Goal: Communication & Community: Answer question/provide support

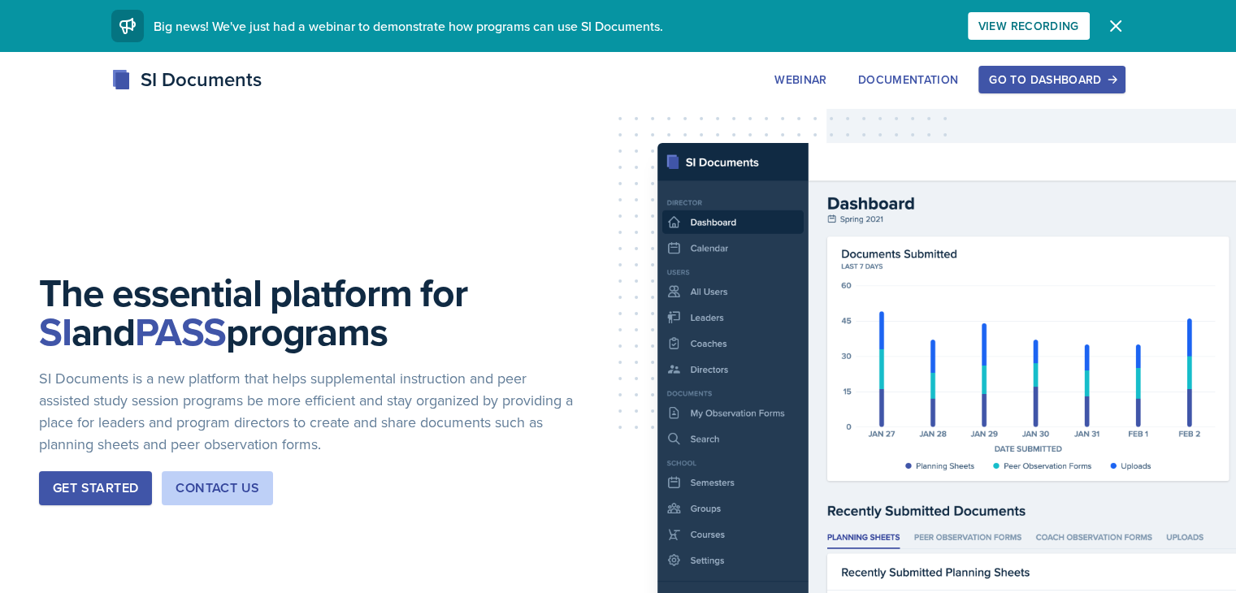
click at [1111, 76] on div "Go to Dashboard" at bounding box center [1051, 79] width 125 height 13
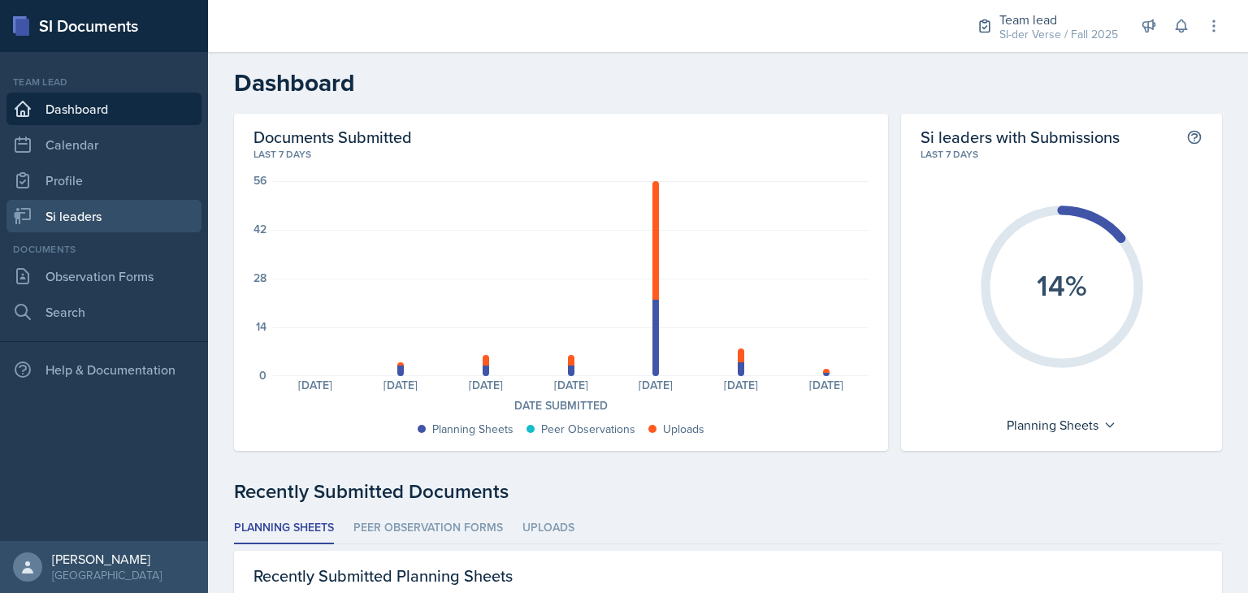
click at [128, 204] on link "Si leaders" at bounding box center [104, 216] width 195 height 33
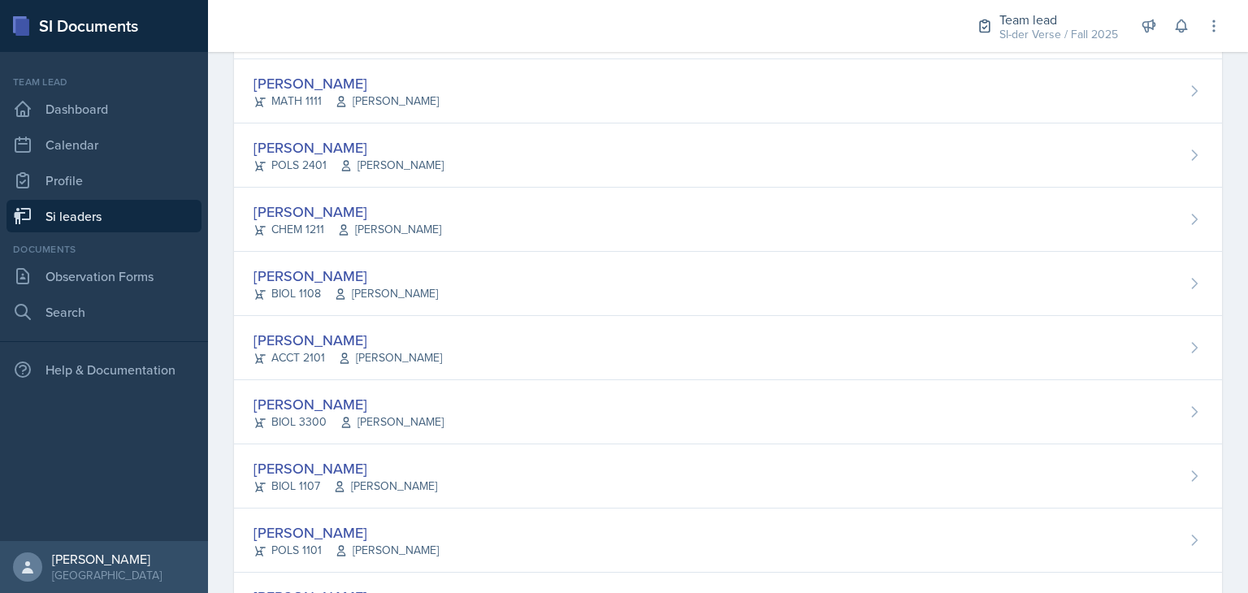
scroll to position [217, 0]
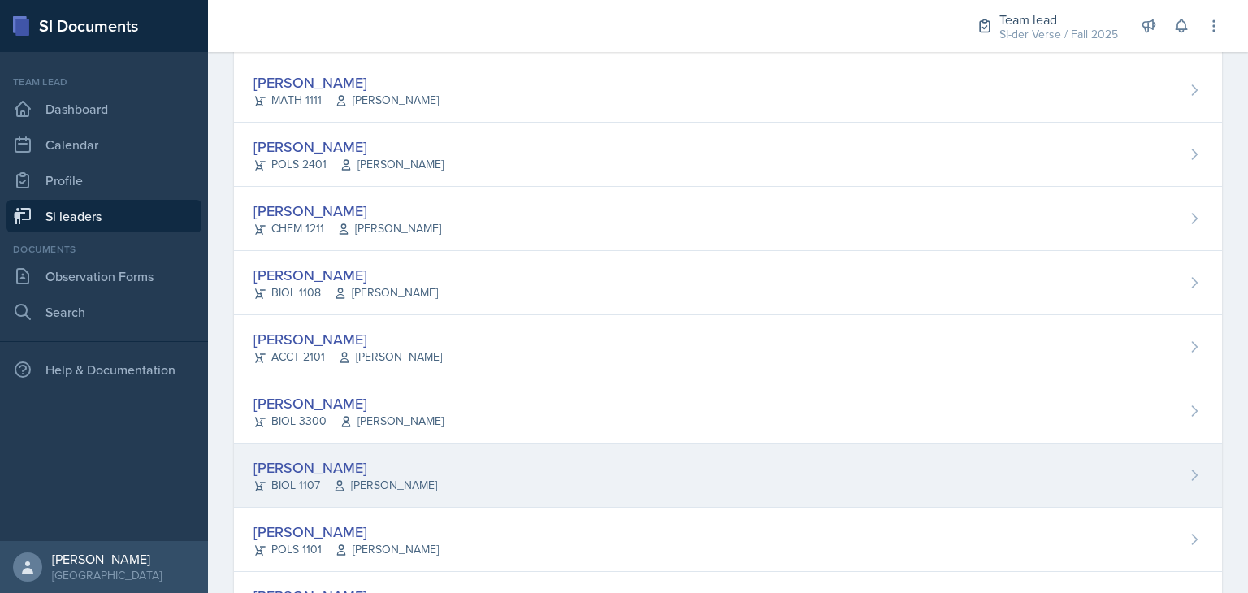
click at [338, 472] on div "[PERSON_NAME]" at bounding box center [346, 468] width 184 height 22
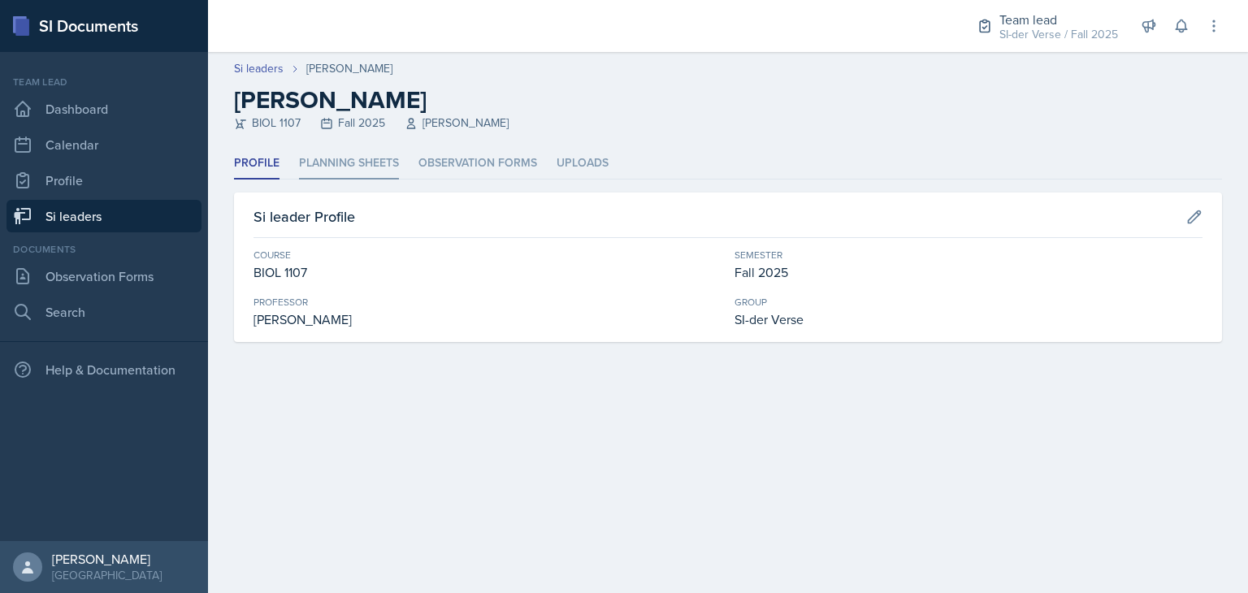
click at [319, 161] on li "Planning Sheets" at bounding box center [349, 164] width 100 height 32
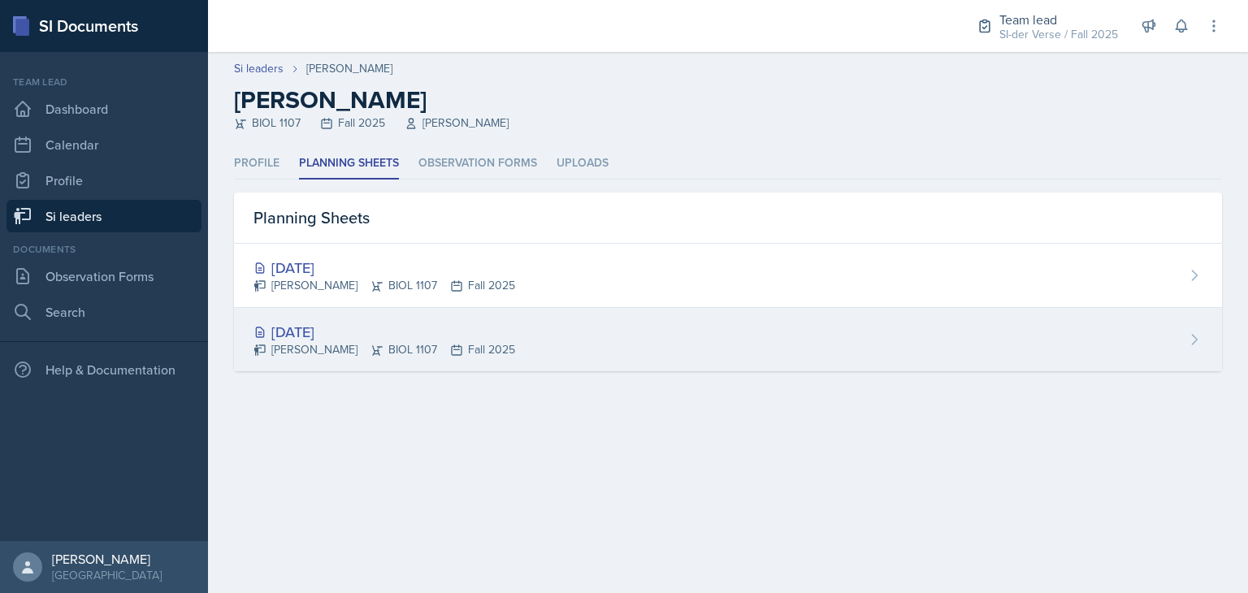
click at [332, 331] on div "[DATE]" at bounding box center [385, 332] width 262 height 22
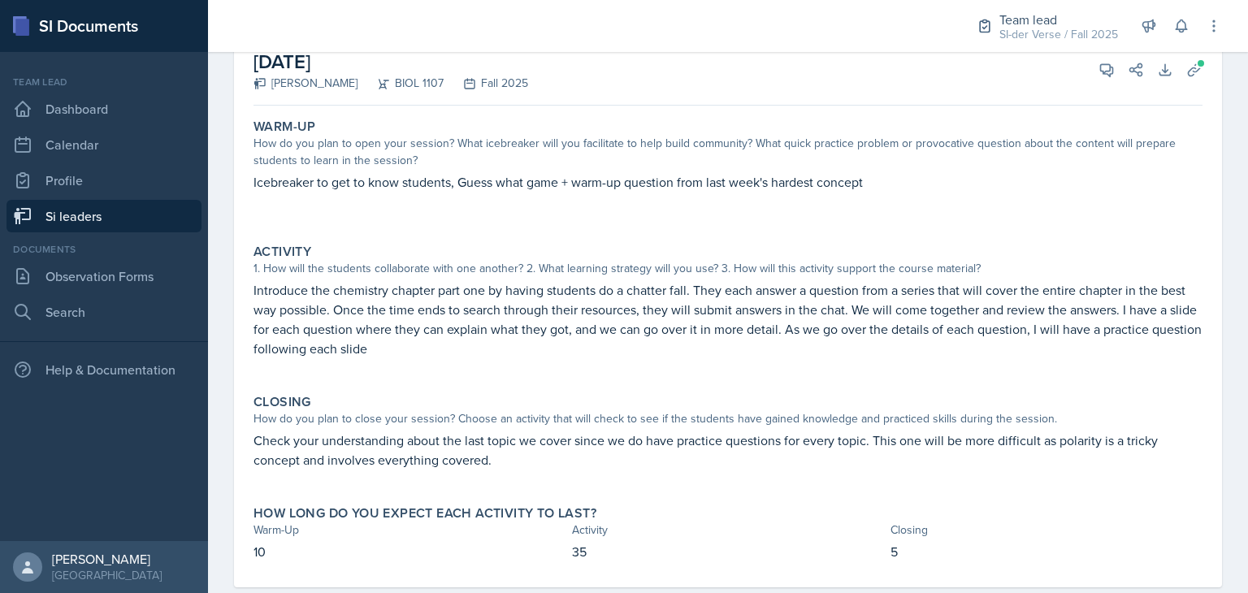
scroll to position [124, 0]
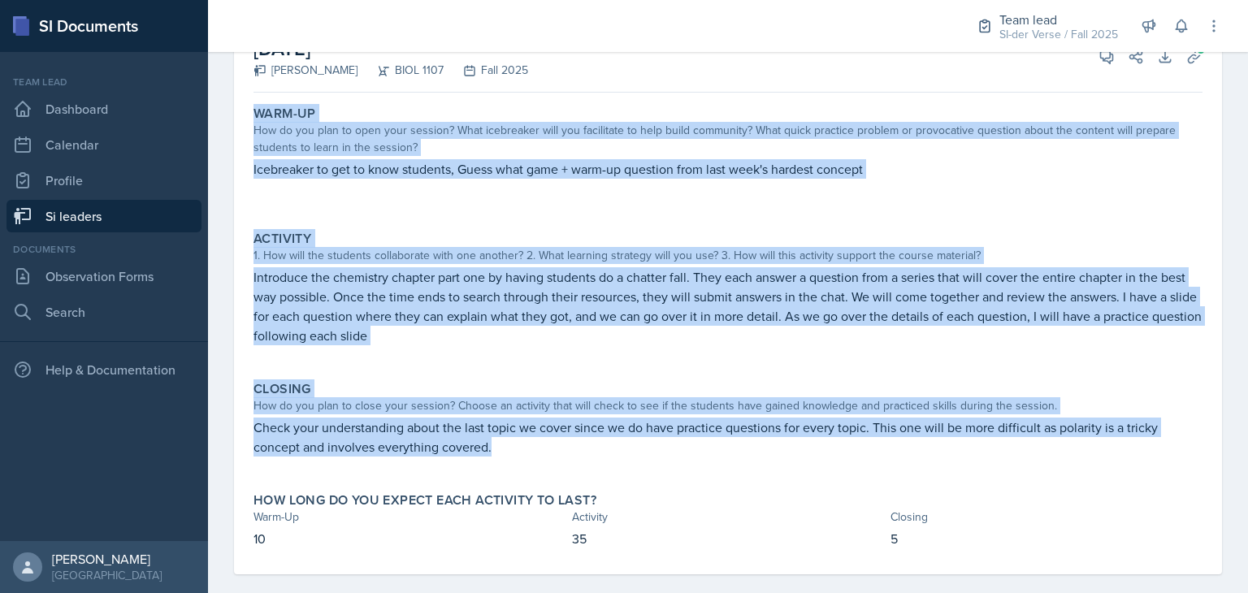
drag, startPoint x: 252, startPoint y: 112, endPoint x: 930, endPoint y: 440, distance: 752.9
click at [930, 440] on div "Warm-Up How do you plan to open your session? What icebreaker will you facilita…" at bounding box center [728, 336] width 949 height 475
copy div "Warm-Up How do you plan to open your session? What icebreaker will you facilita…"
click at [465, 350] on p at bounding box center [728, 353] width 949 height 16
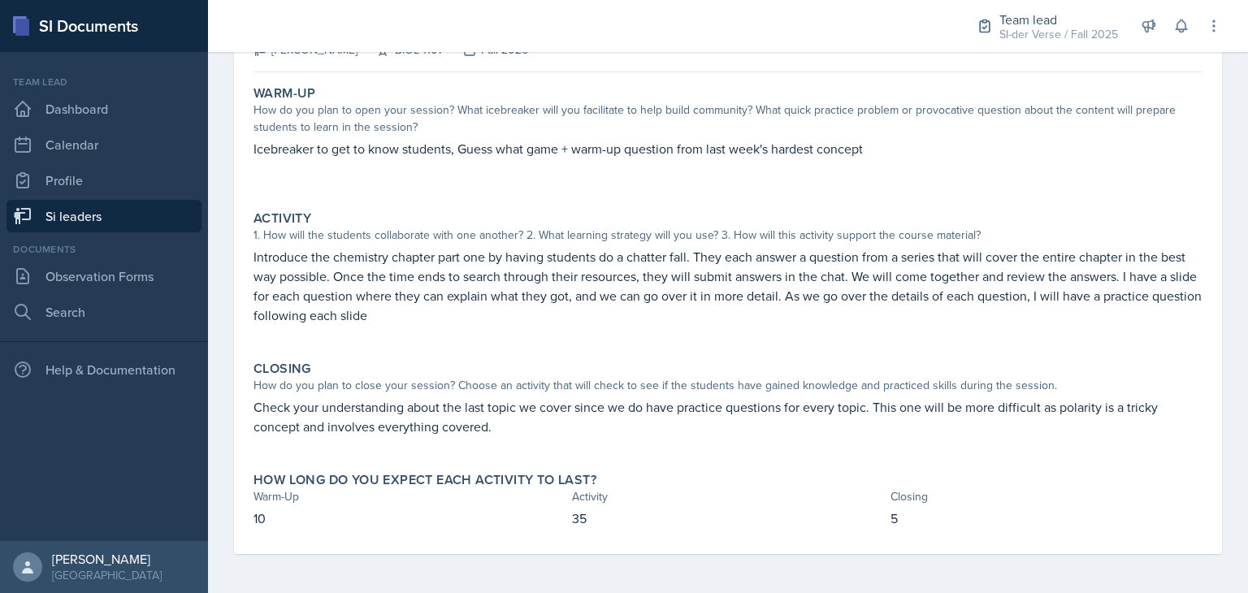
scroll to position [0, 0]
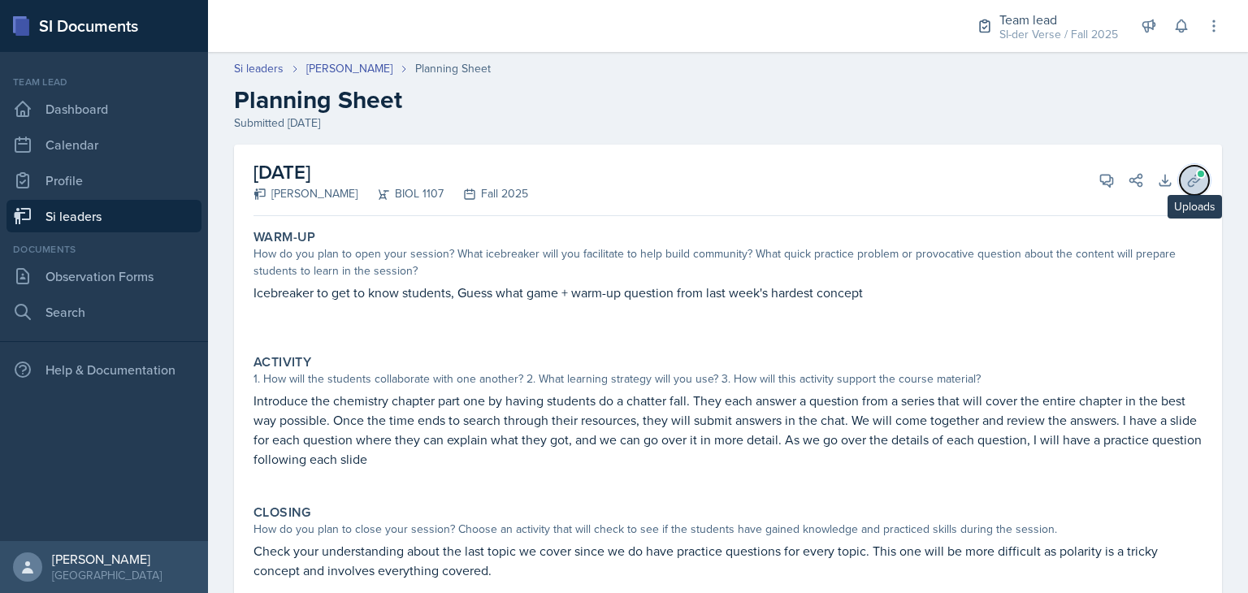
click at [1180, 179] on button "Uploads" at bounding box center [1194, 180] width 29 height 29
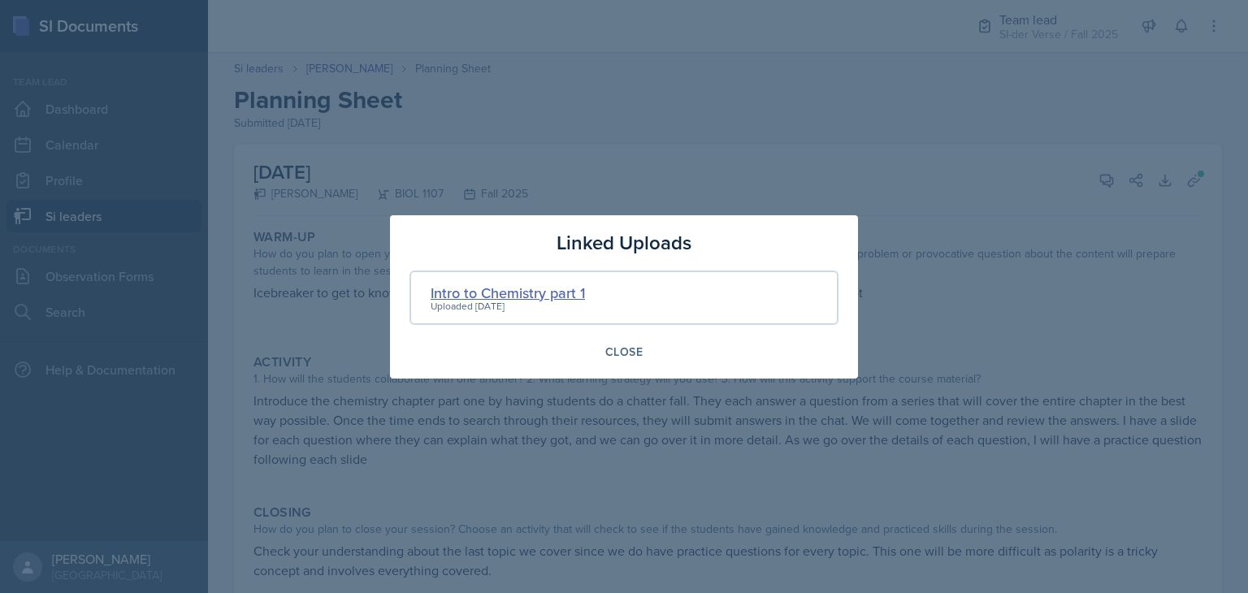
click at [514, 285] on div "Intro to Chemistry part 1" at bounding box center [508, 293] width 154 height 22
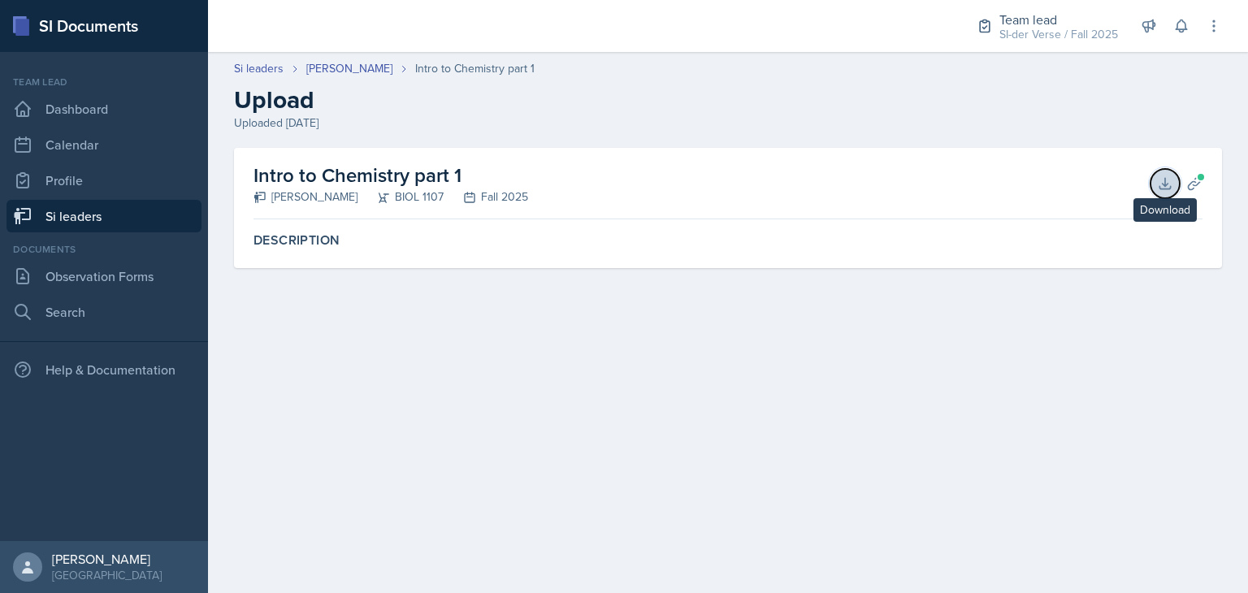
click at [1166, 187] on icon at bounding box center [1165, 184] width 16 height 16
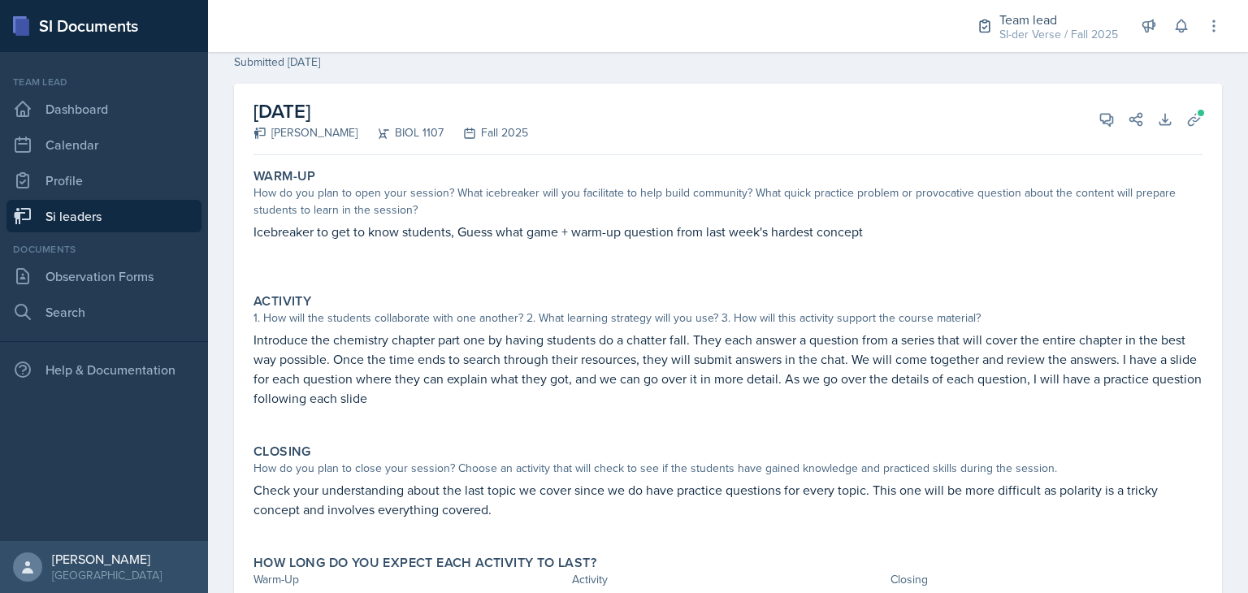
scroll to position [62, 0]
click at [1096, 108] on button "View Comments" at bounding box center [1106, 118] width 29 height 29
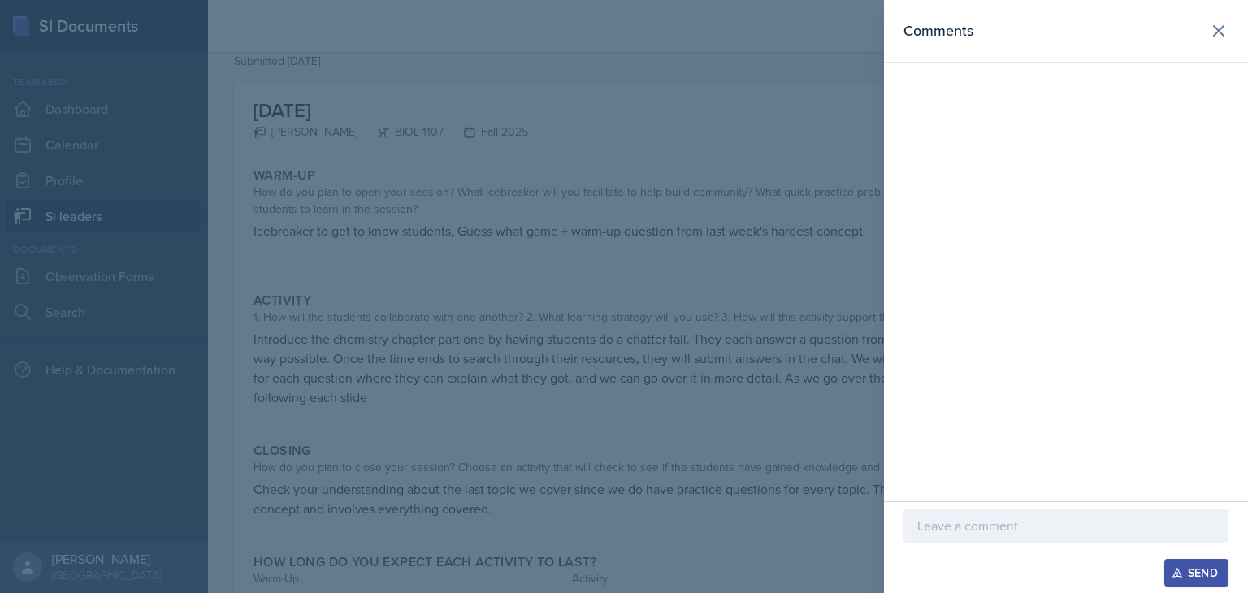
click at [966, 527] on p at bounding box center [1066, 526] width 297 height 20
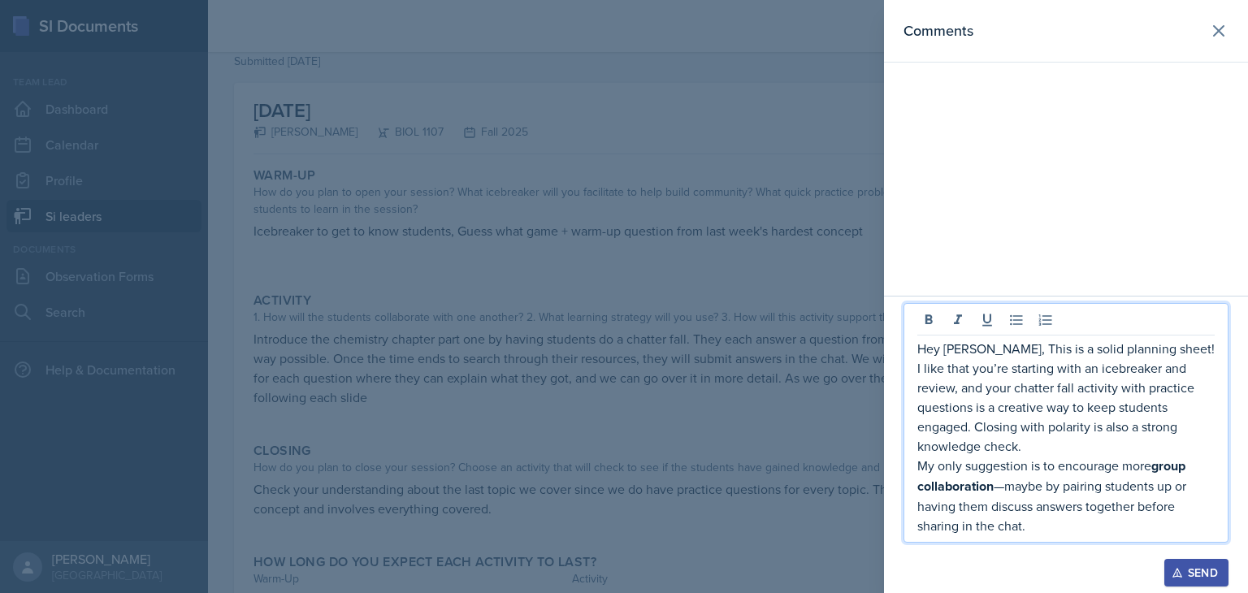
click at [1005, 489] on p "My only suggestion is to encourage more group collaboration —maybe by pairing s…" at bounding box center [1066, 496] width 297 height 80
click at [1066, 530] on p "My only suggestion is to encourage more group collaboration , maybe by pairing …" at bounding box center [1066, 496] width 297 height 80
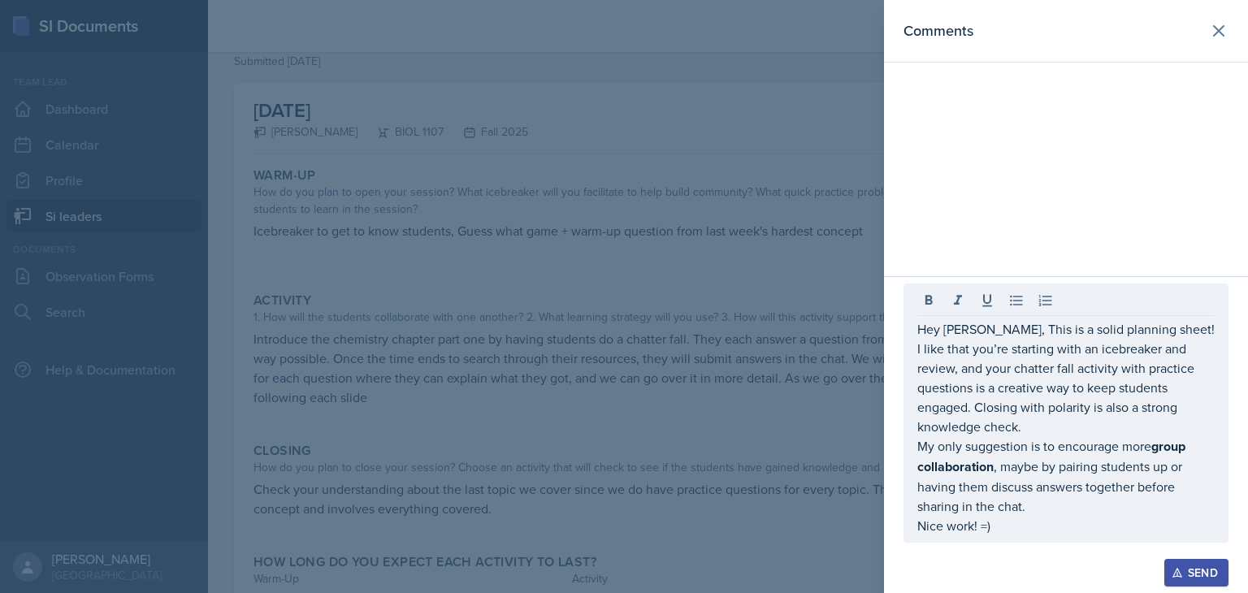
click at [1187, 567] on div "Send" at bounding box center [1196, 573] width 43 height 13
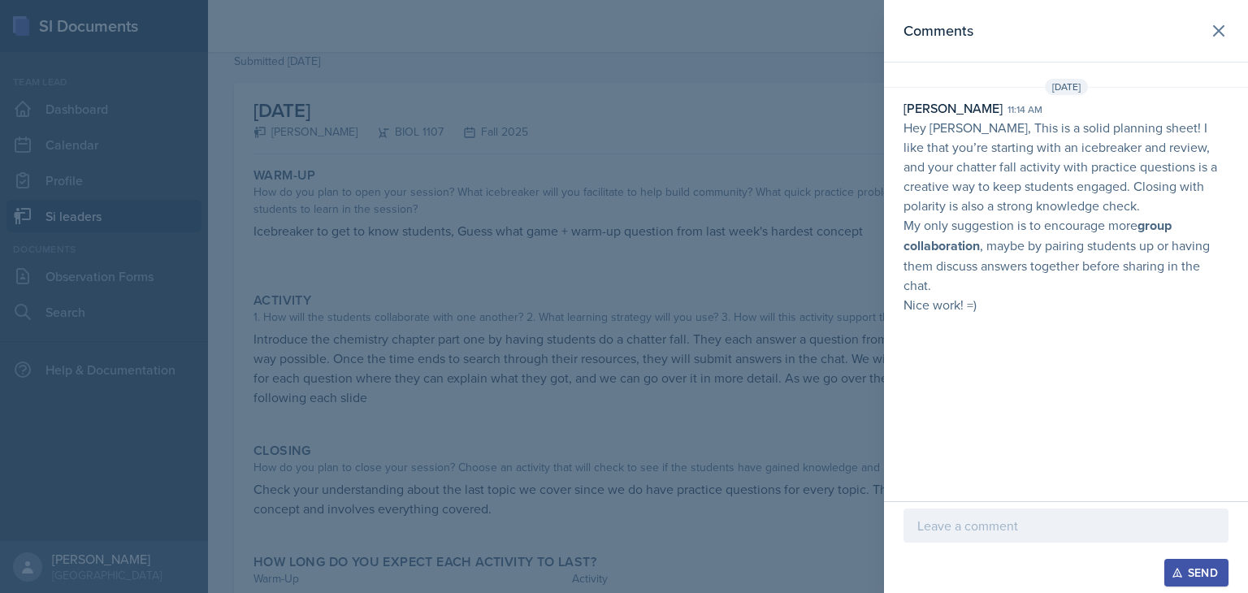
click at [640, 432] on div at bounding box center [624, 296] width 1248 height 593
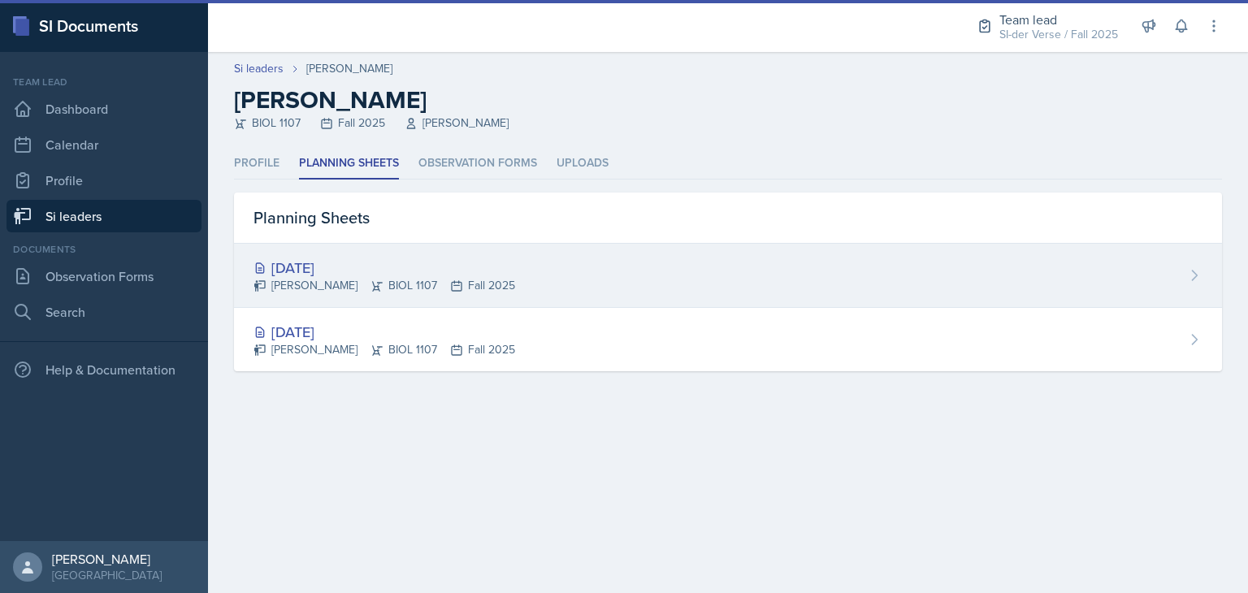
click at [364, 271] on div "[DATE]" at bounding box center [385, 268] width 262 height 22
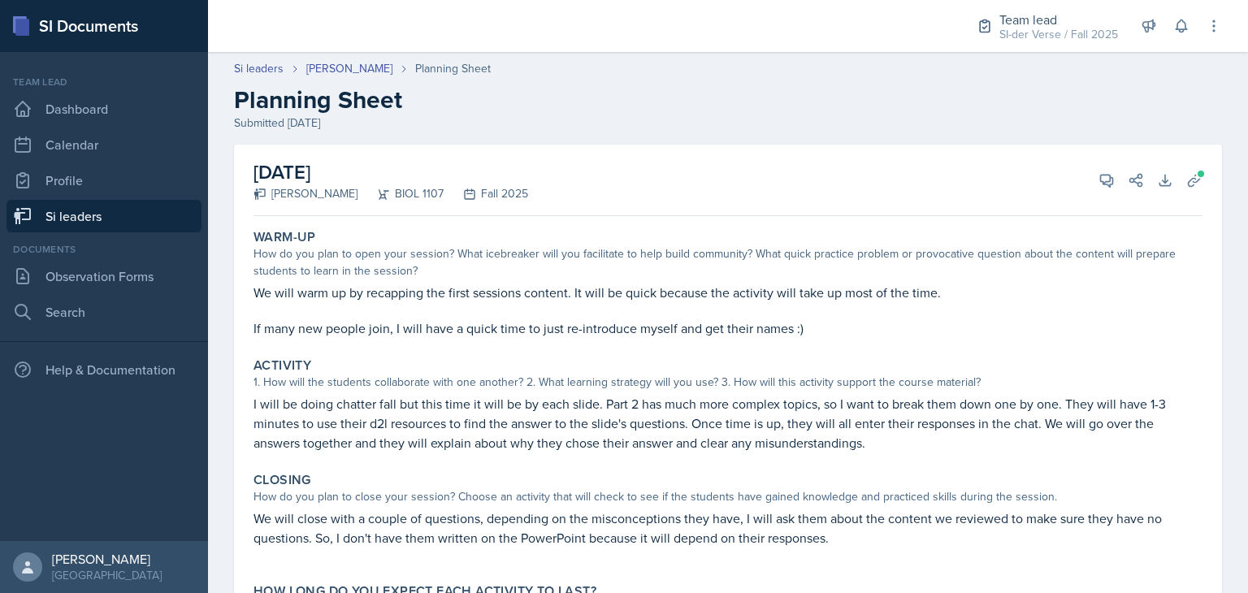
scroll to position [111, 0]
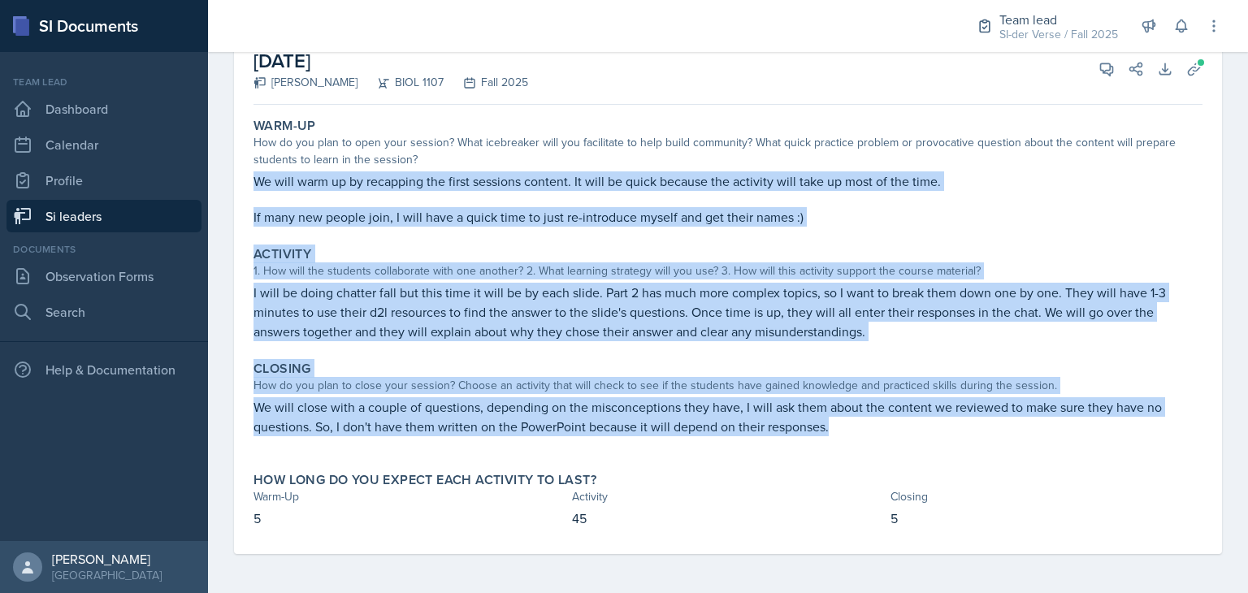
drag, startPoint x: 253, startPoint y: 178, endPoint x: 913, endPoint y: 430, distance: 706.4
click at [913, 430] on div "Warm-Up How do you plan to open your session? What icebreaker will you facilita…" at bounding box center [728, 332] width 949 height 443
copy div "We will warm up by recapping the first sessions content. It will be quick becau…"
click at [874, 273] on div "1. How will the students collaborate with one another? 2. What learning strateg…" at bounding box center [728, 271] width 949 height 17
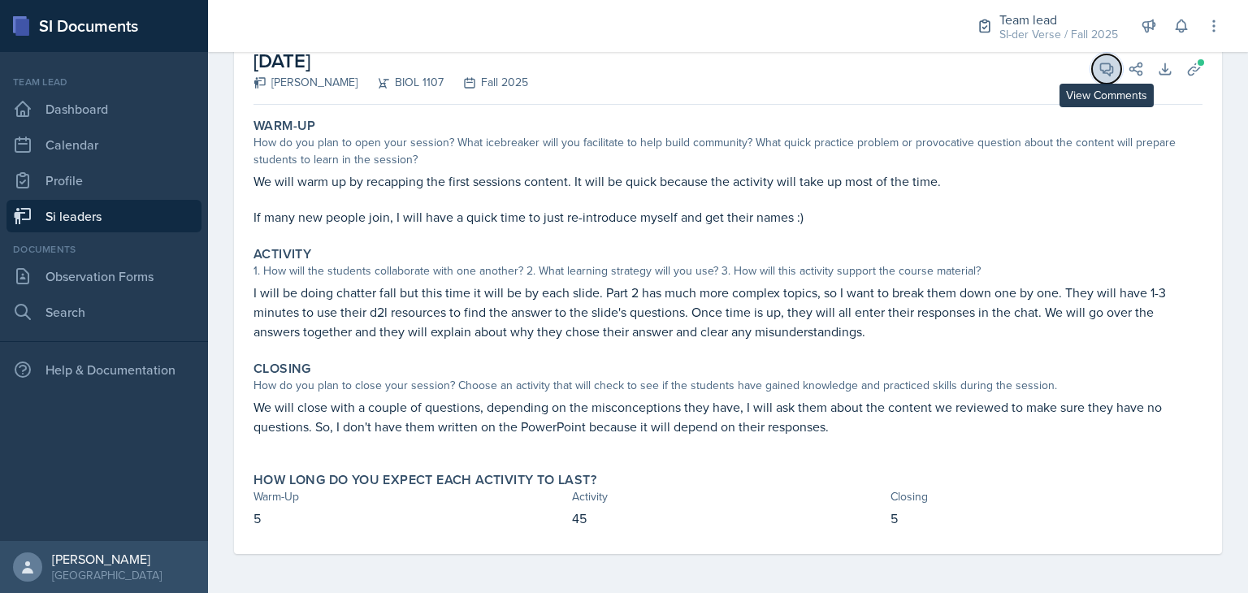
click at [1099, 72] on icon at bounding box center [1107, 69] width 16 height 16
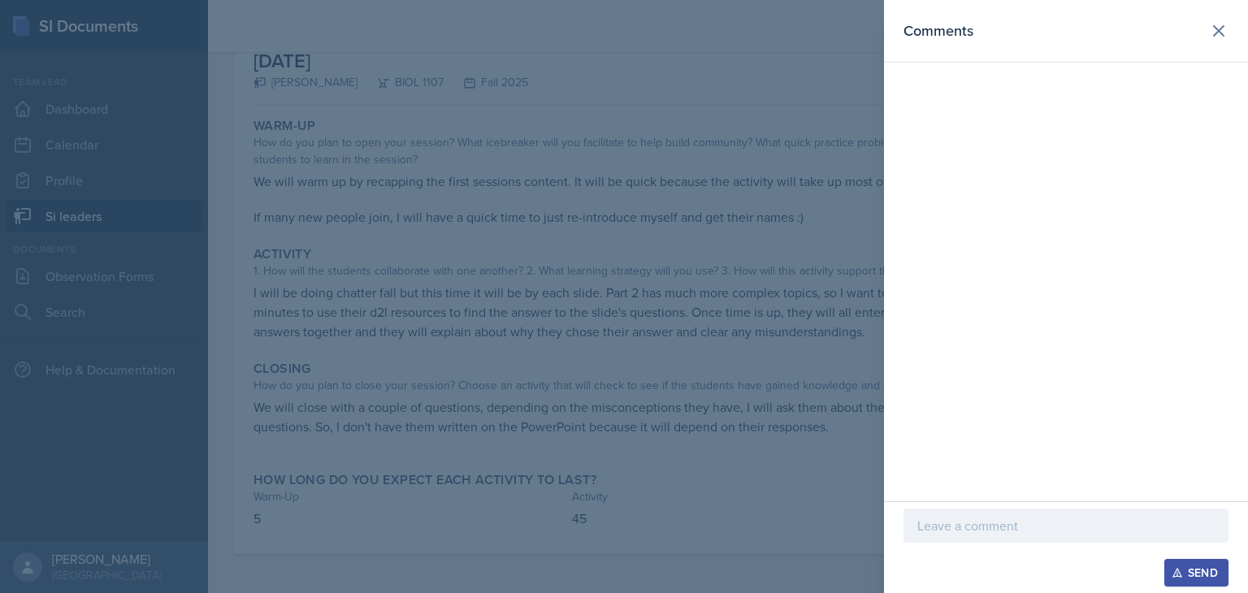
click at [996, 527] on p at bounding box center [1066, 526] width 297 height 20
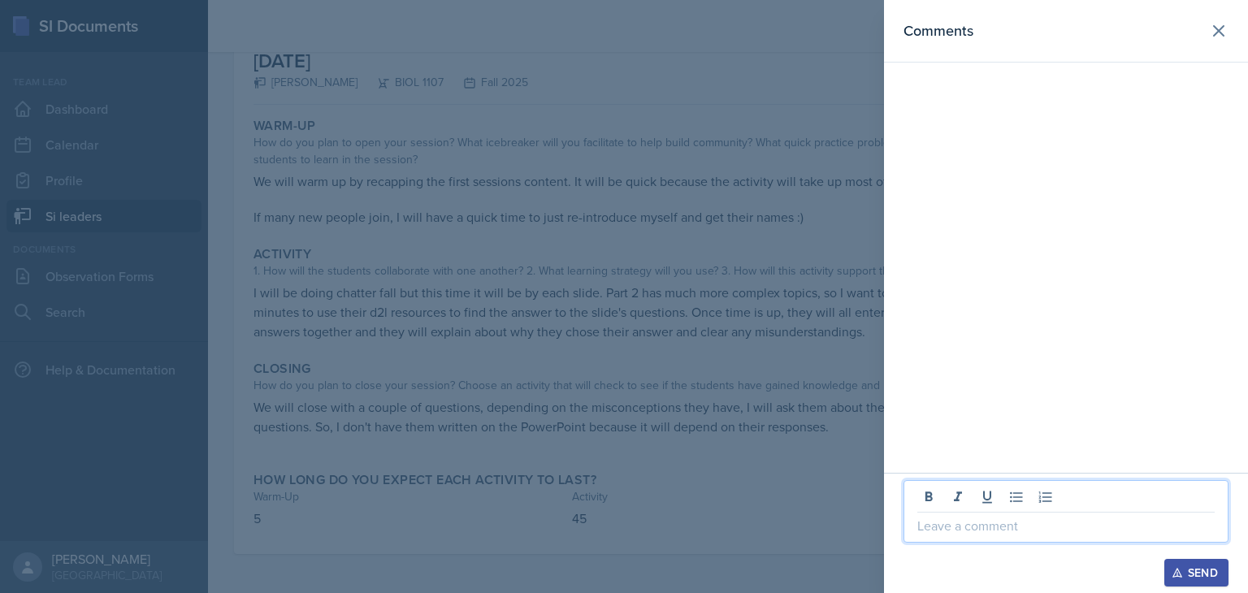
paste div
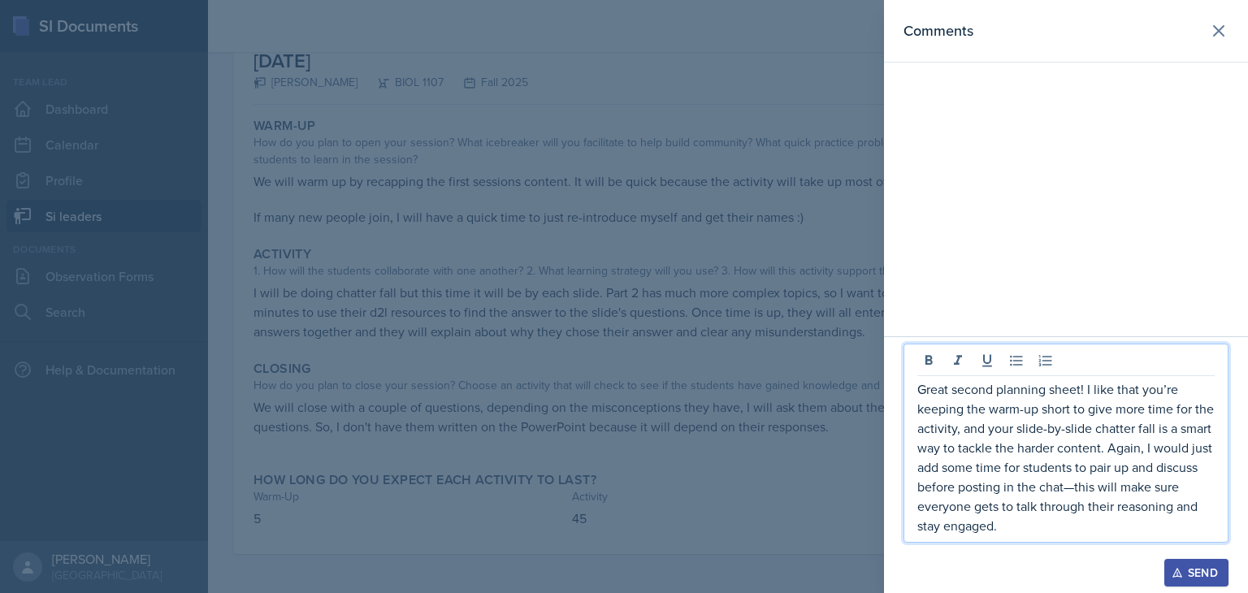
click at [1075, 493] on p "Great second planning sheet! I like that you’re keeping the warm-up short to gi…" at bounding box center [1066, 458] width 297 height 156
click at [1007, 528] on p "Great second planning sheet! I like that you’re keeping the warm-up short to gi…" at bounding box center [1066, 458] width 297 height 156
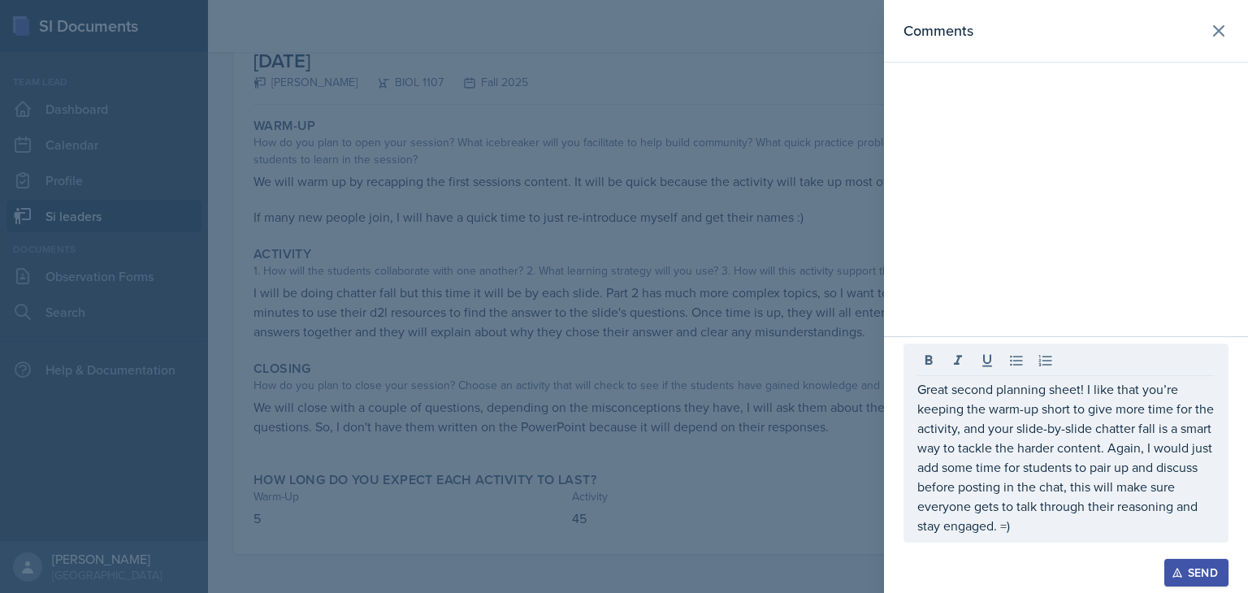
click at [1191, 574] on div "Send" at bounding box center [1196, 573] width 43 height 13
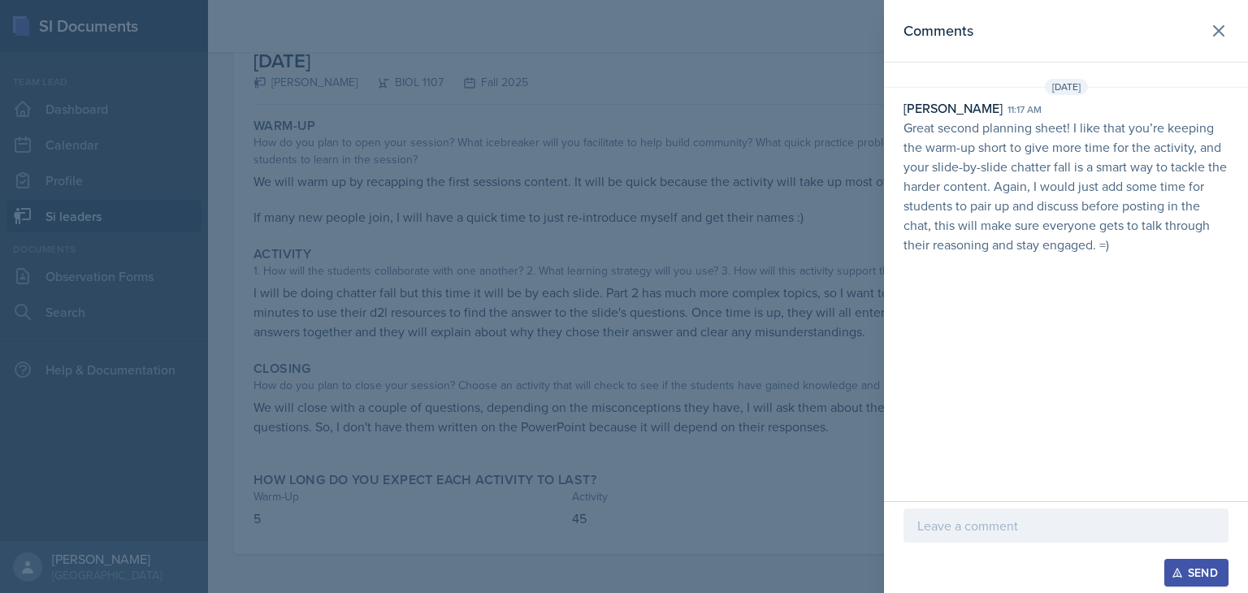
click at [614, 398] on div at bounding box center [624, 296] width 1248 height 593
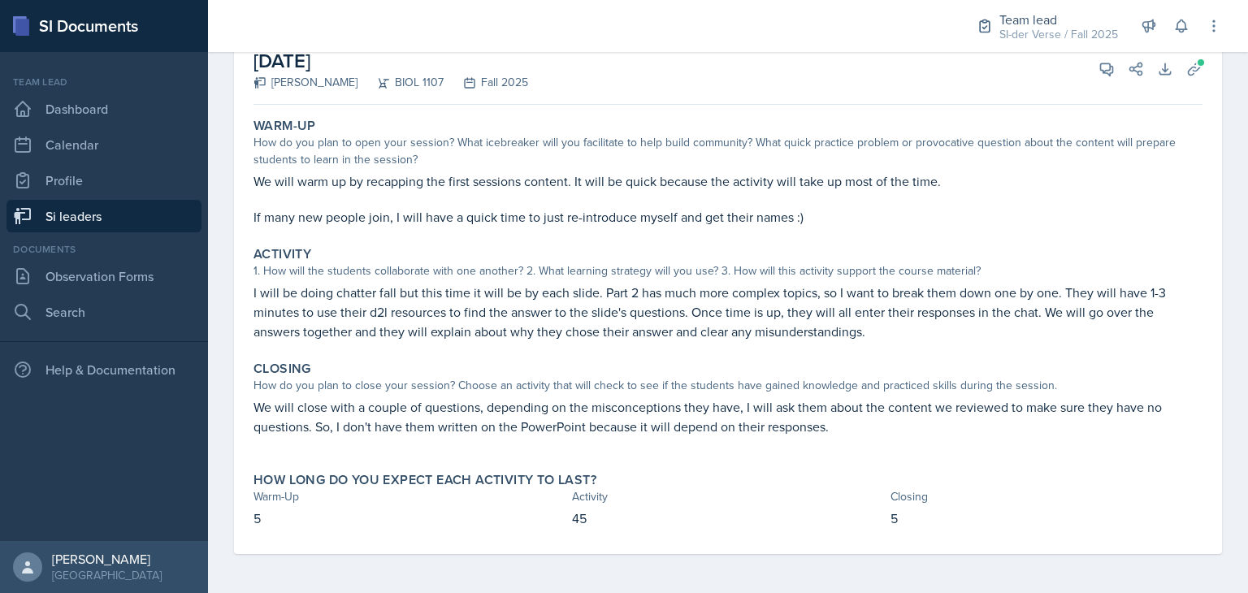
click at [106, 214] on link "Si leaders" at bounding box center [104, 216] width 195 height 33
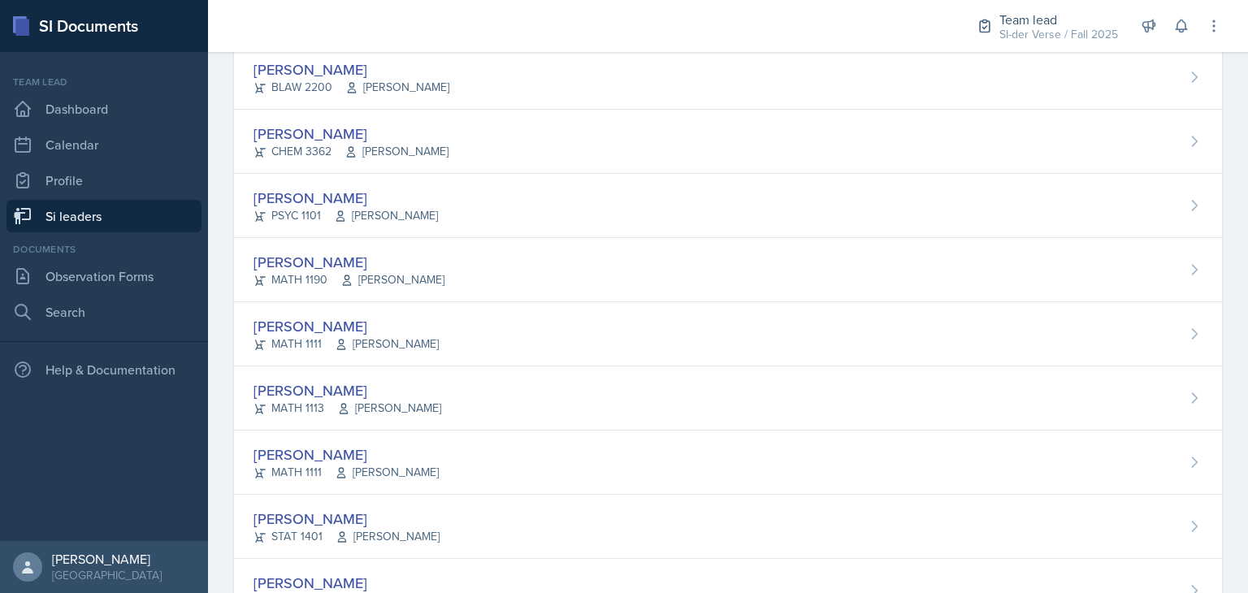
scroll to position [1065, 0]
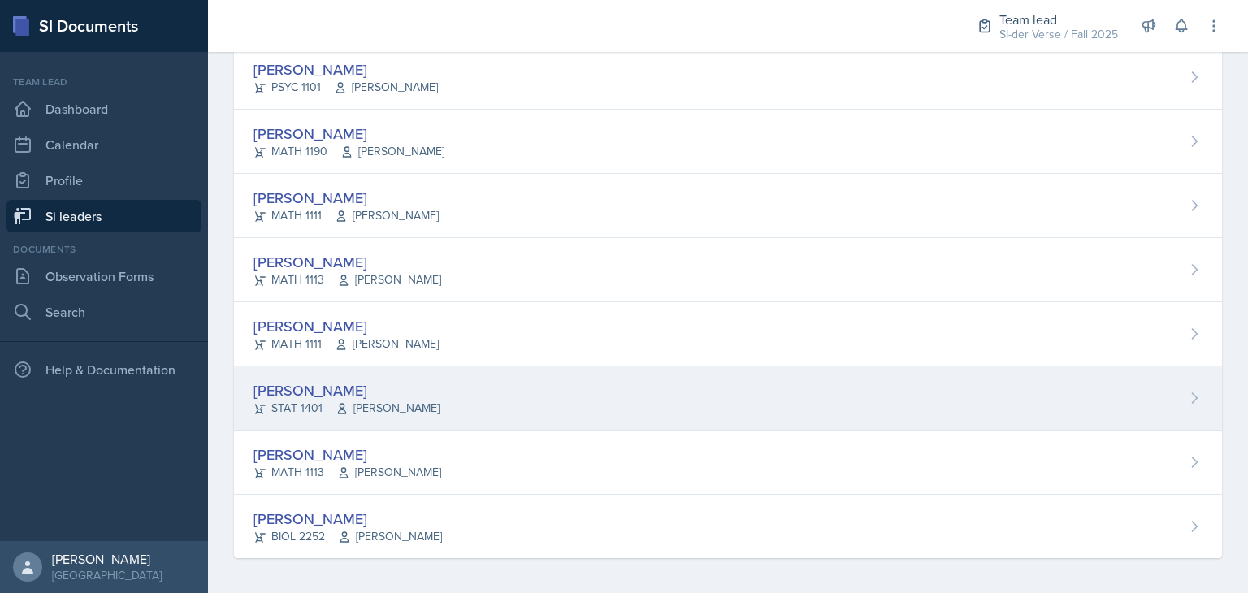
click at [315, 387] on div "[PERSON_NAME]" at bounding box center [347, 391] width 186 height 22
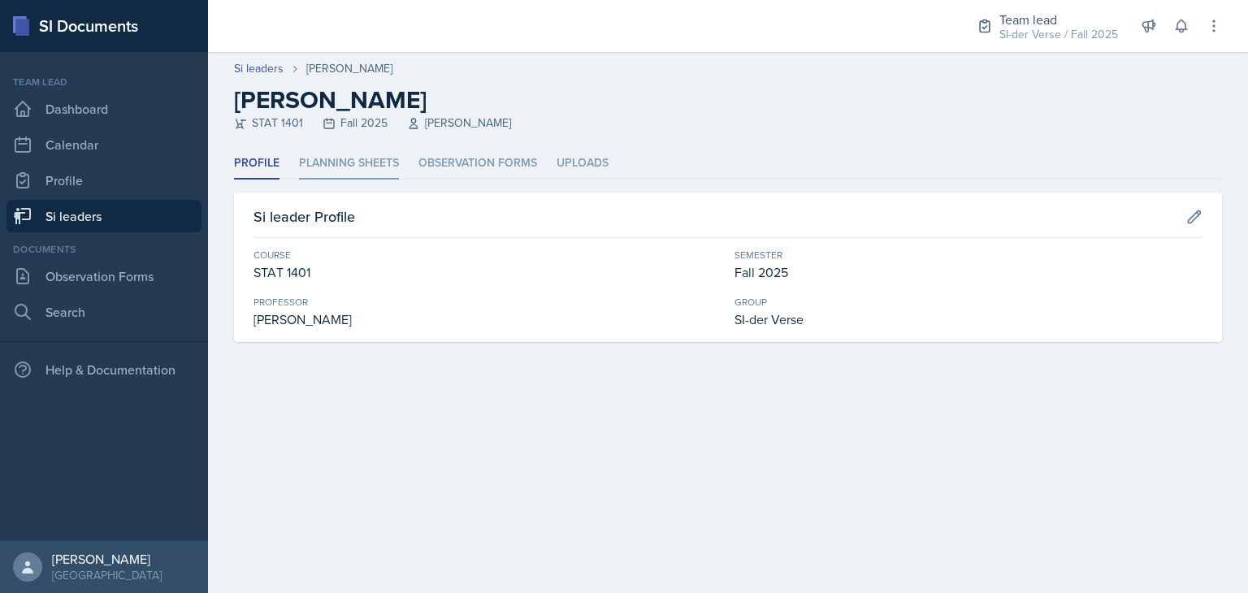
click at [376, 159] on li "Planning Sheets" at bounding box center [349, 164] width 100 height 32
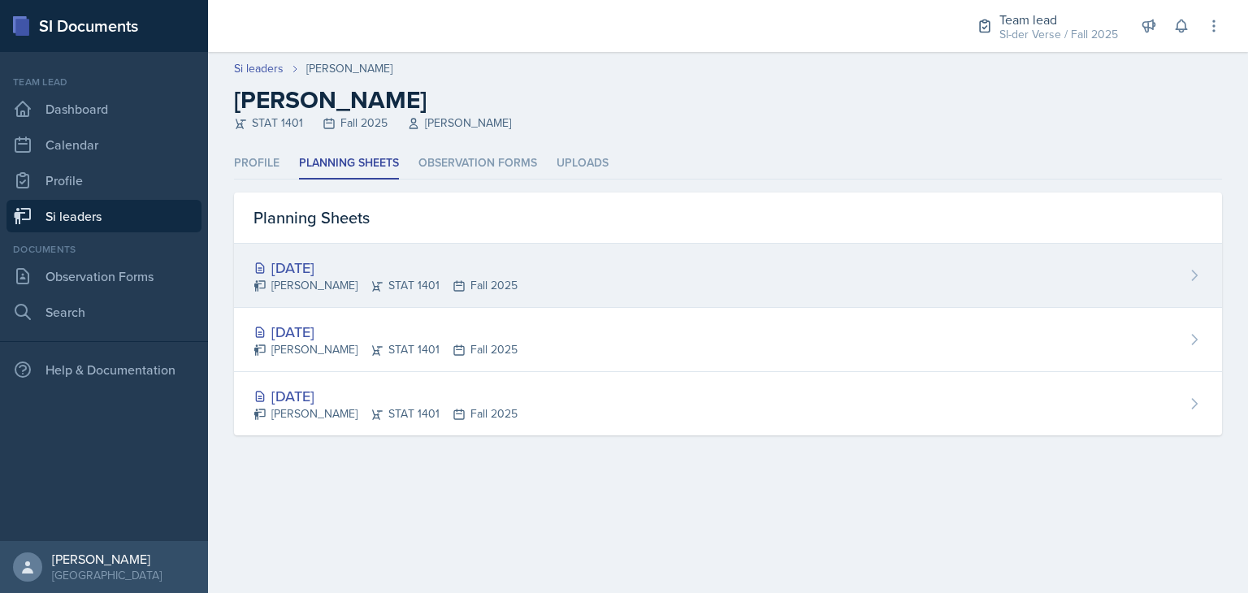
click at [389, 260] on div "[DATE]" at bounding box center [386, 268] width 264 height 22
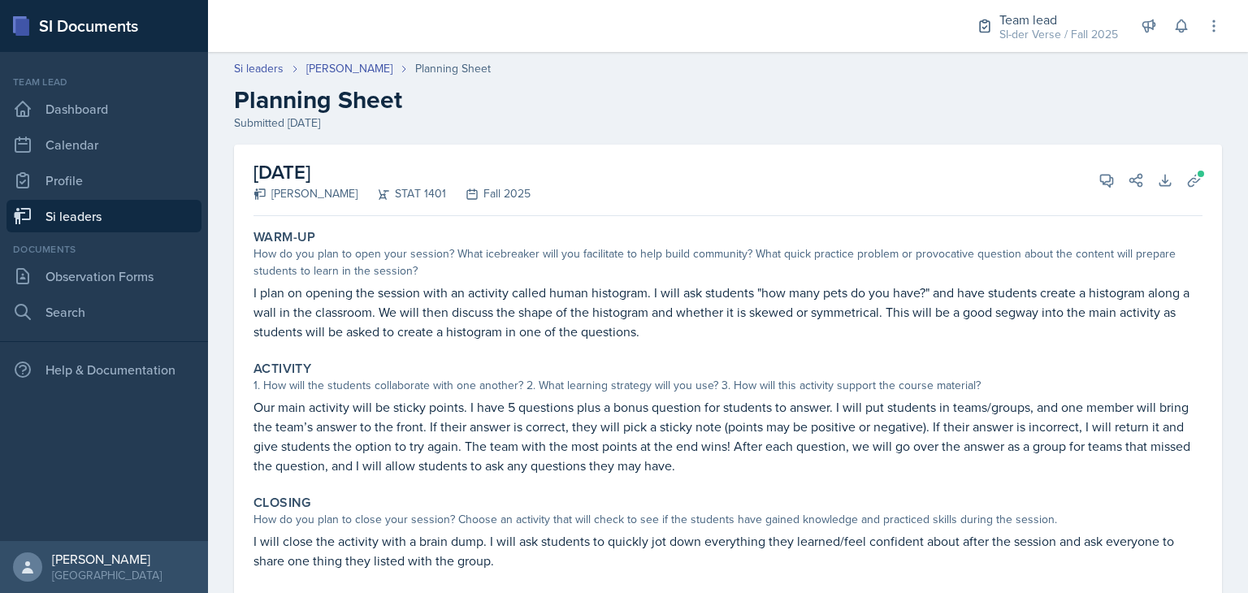
scroll to position [118, 0]
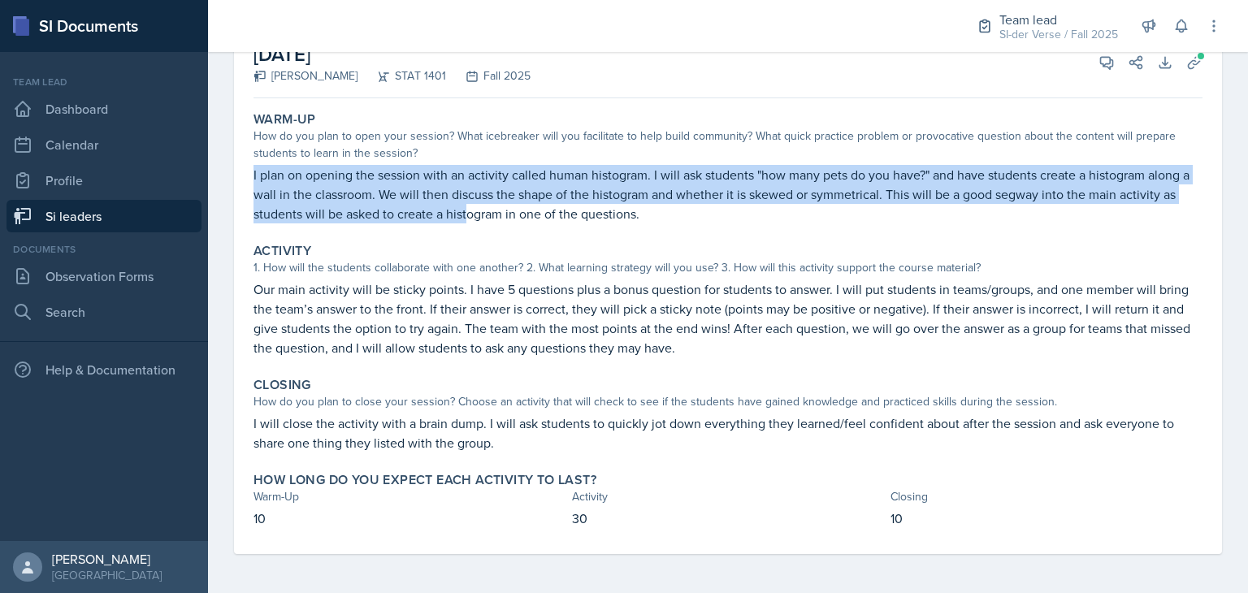
drag, startPoint x: 254, startPoint y: 172, endPoint x: 469, endPoint y: 217, distance: 220.0
click at [469, 217] on p "I plan on opening the session with an activity called human histogram. I will a…" at bounding box center [728, 194] width 949 height 59
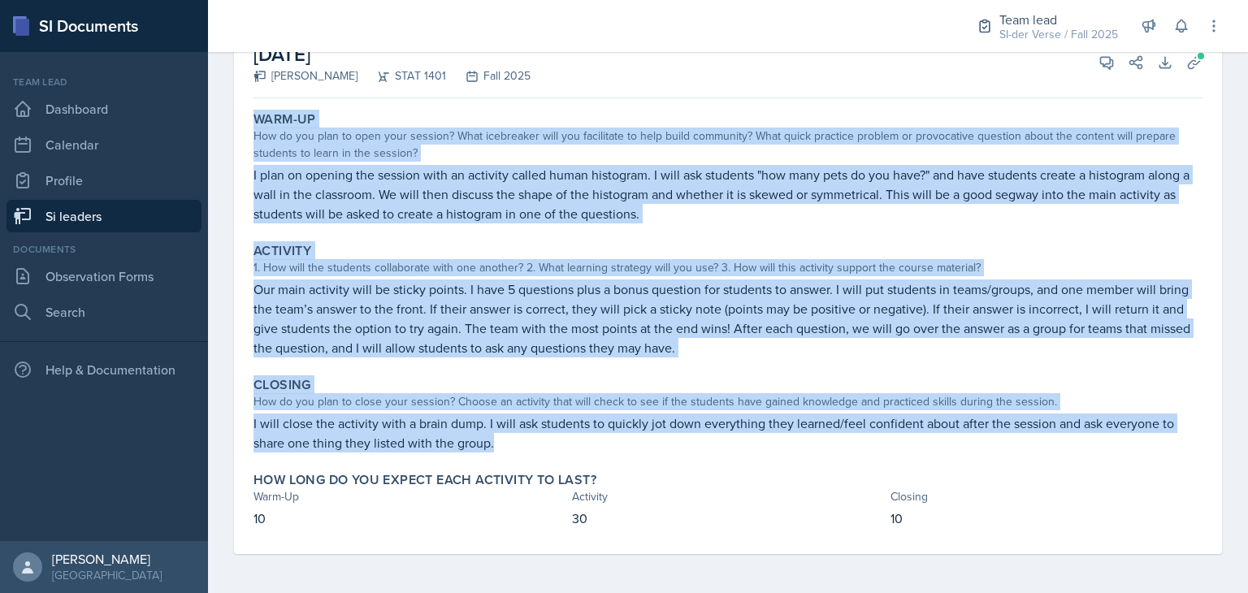
drag, startPoint x: 250, startPoint y: 115, endPoint x: 781, endPoint y: 449, distance: 627.6
click at [781, 449] on div "Warm-Up How do you plan to open your session? What icebreaker will you facilita…" at bounding box center [728, 329] width 949 height 449
copy div "Lore-Ip Dol si ame cons ad elit sedd eiusmod? Temp incididunt utla etd magnaali…"
click at [514, 233] on div "Warm-Up How do you plan to open your session? What icebreaker will you facilita…" at bounding box center [728, 329] width 949 height 449
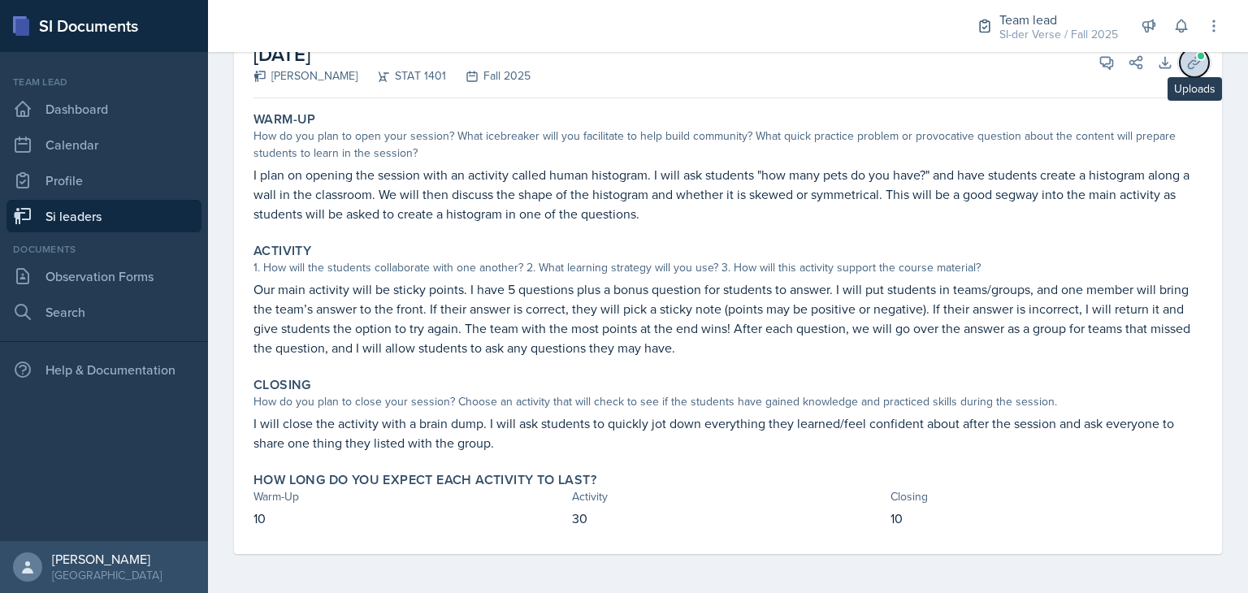
click at [1187, 68] on icon at bounding box center [1195, 62] width 16 height 16
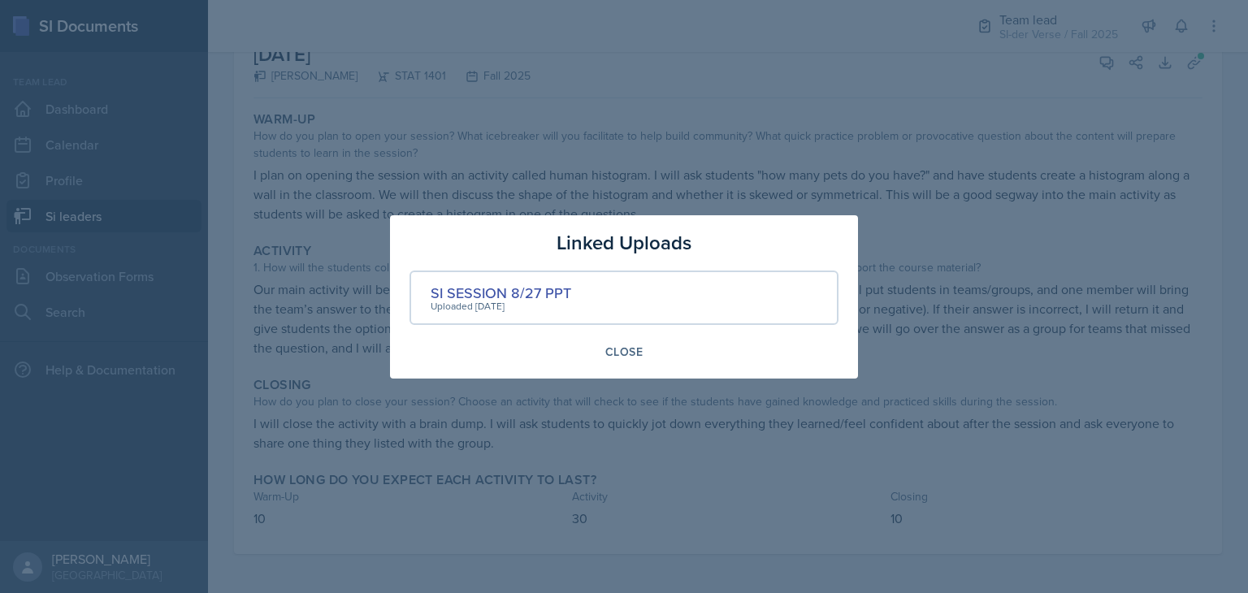
click at [806, 159] on div at bounding box center [624, 296] width 1248 height 593
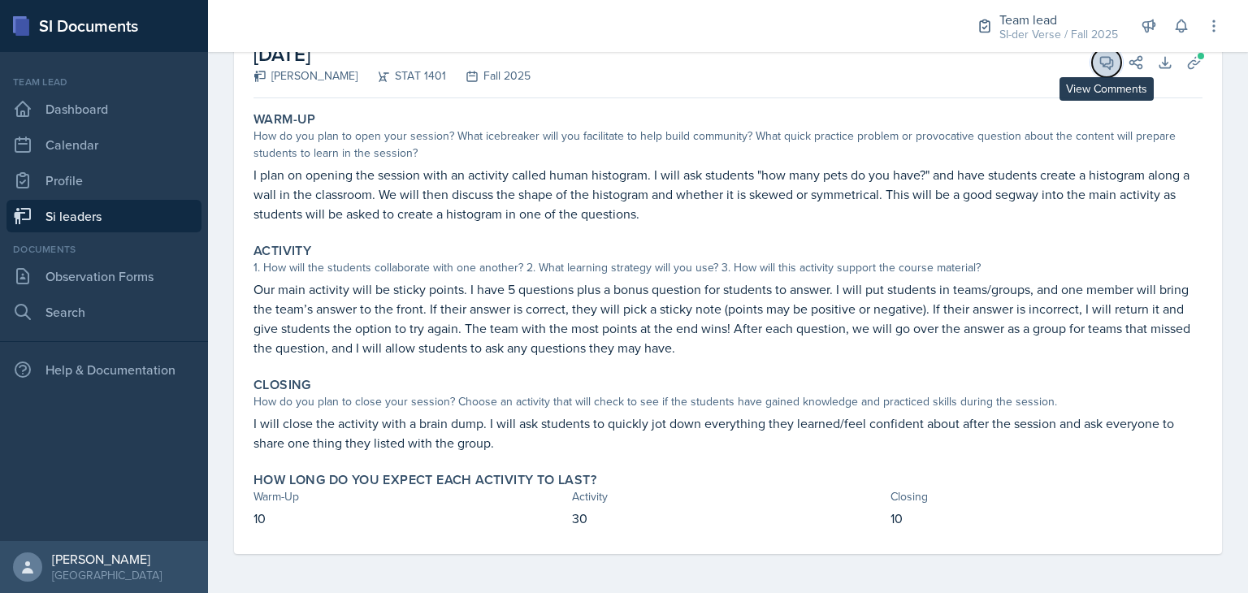
click at [1099, 67] on icon at bounding box center [1107, 62] width 16 height 16
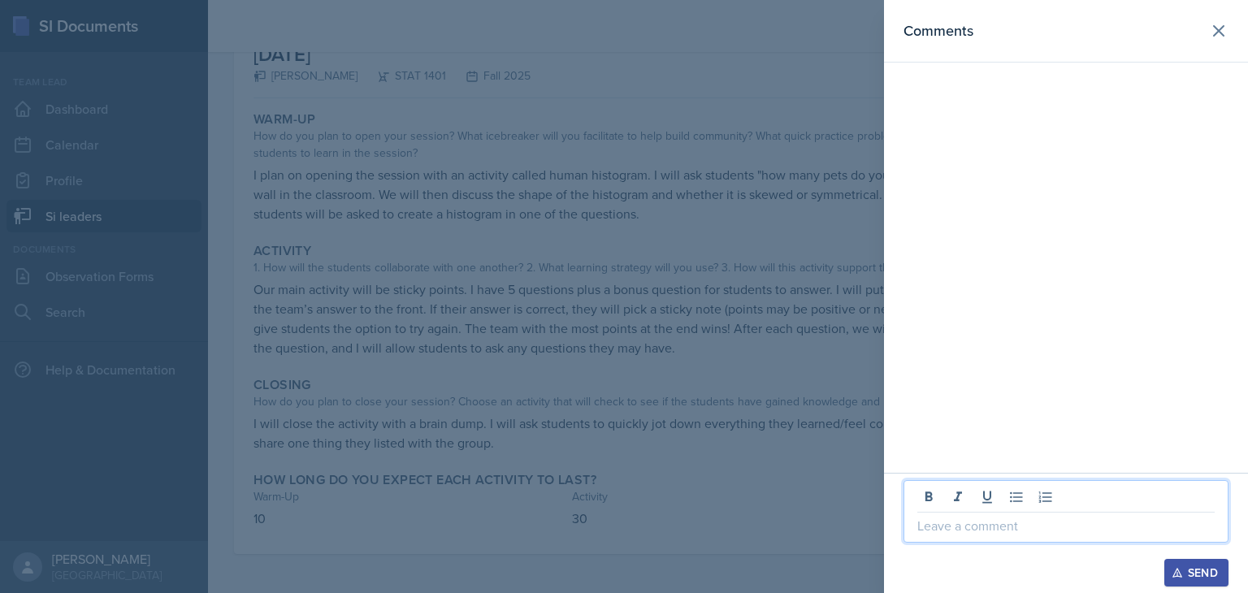
click at [933, 531] on p at bounding box center [1066, 526] width 297 height 20
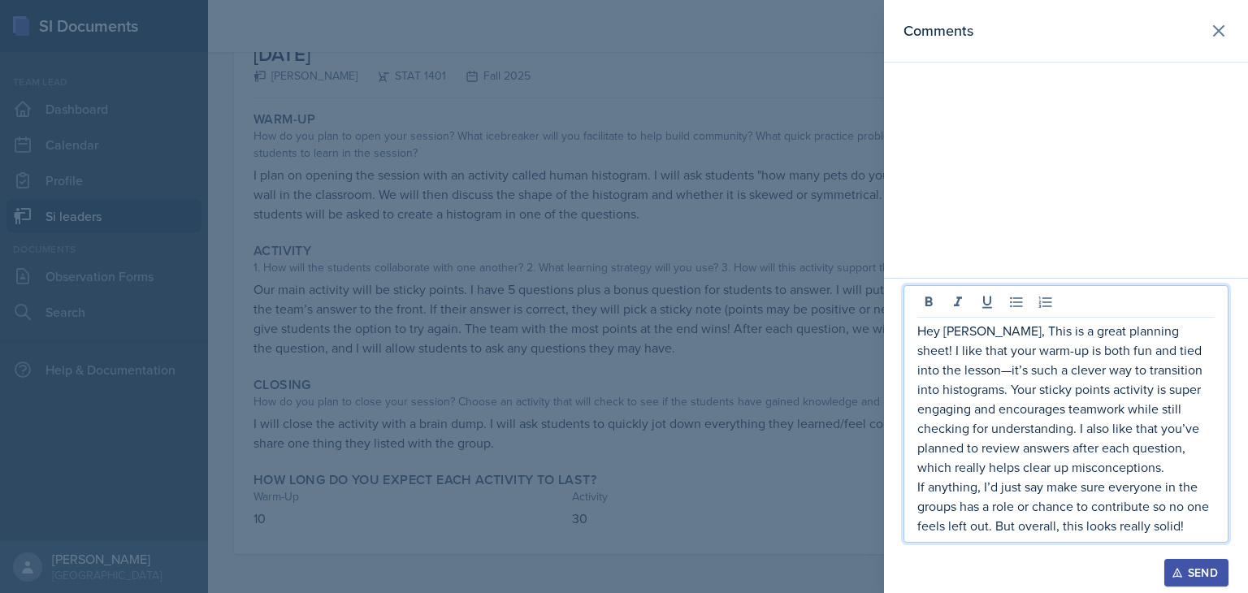
click at [1063, 331] on p "Hey [PERSON_NAME], This is a great planning sheet! I like that your warm-up is …" at bounding box center [1066, 399] width 297 height 156
click at [964, 377] on p "Hey [PERSON_NAME], This is a Beautiful planning sheet! I like that your warm-up…" at bounding box center [1066, 399] width 297 height 156
click at [987, 529] on p "If anything, I’d just say make sure everyone in the groups has a role or chance…" at bounding box center [1066, 506] width 297 height 59
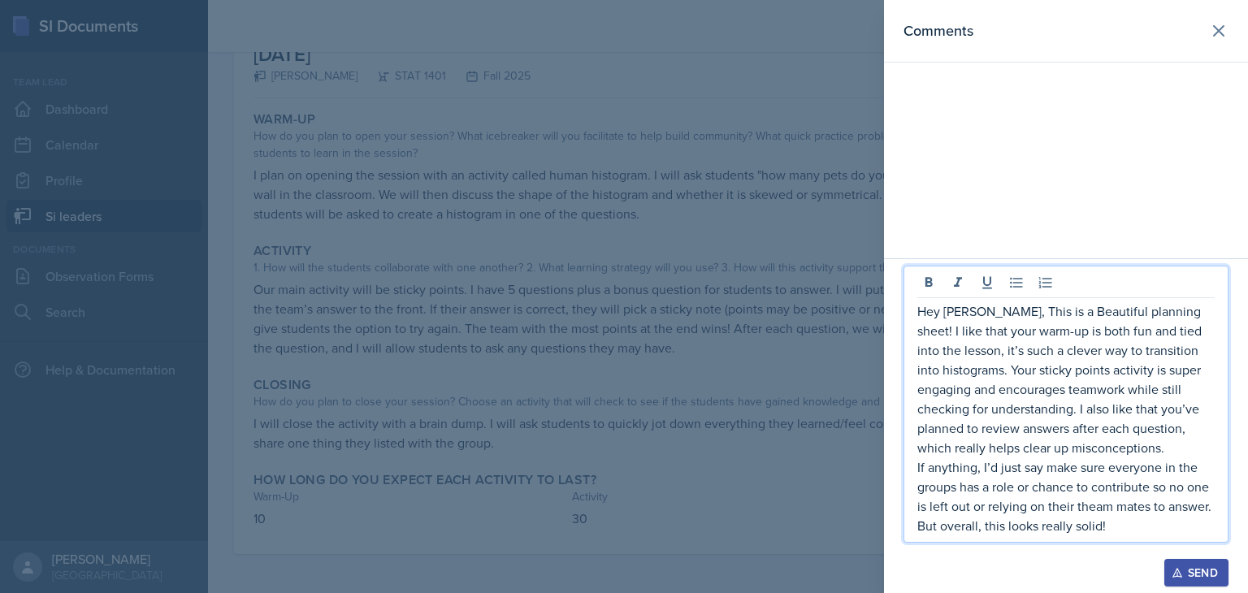
click at [1096, 509] on p "If anything, I’d just say make sure everyone in the groups has a role or chance…" at bounding box center [1066, 497] width 297 height 78
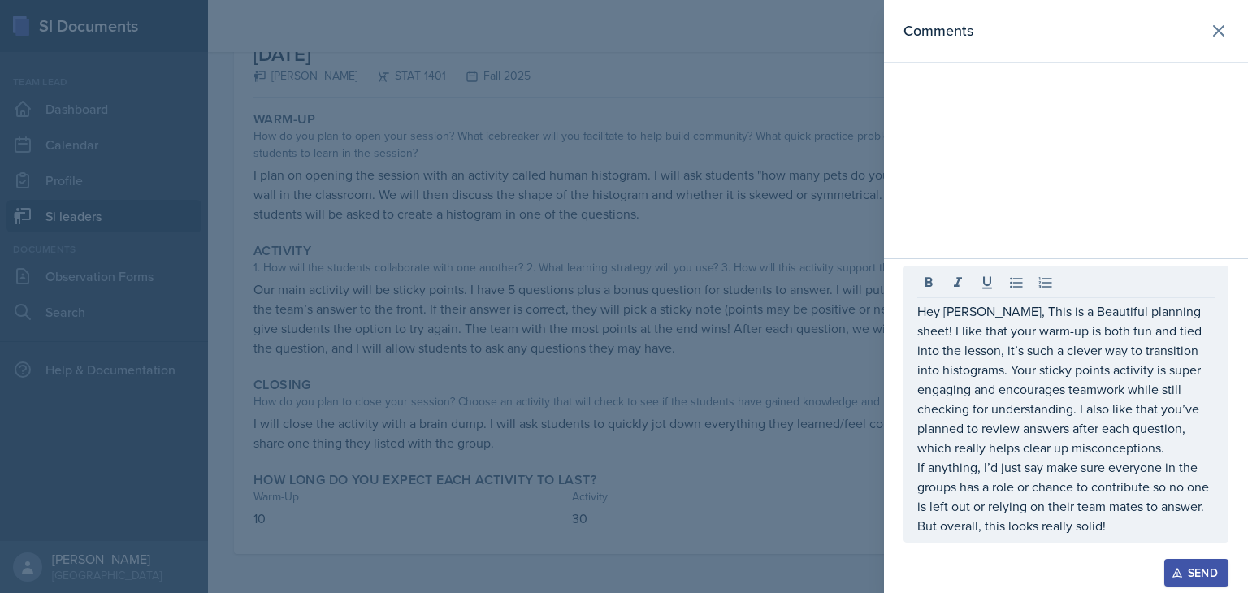
drag, startPoint x: 914, startPoint y: 310, endPoint x: 1101, endPoint y: 481, distance: 253.7
click at [1101, 481] on div "Hey [PERSON_NAME], This is a Beautiful planning sheet! I like that your warm-up…" at bounding box center [1066, 404] width 325 height 277
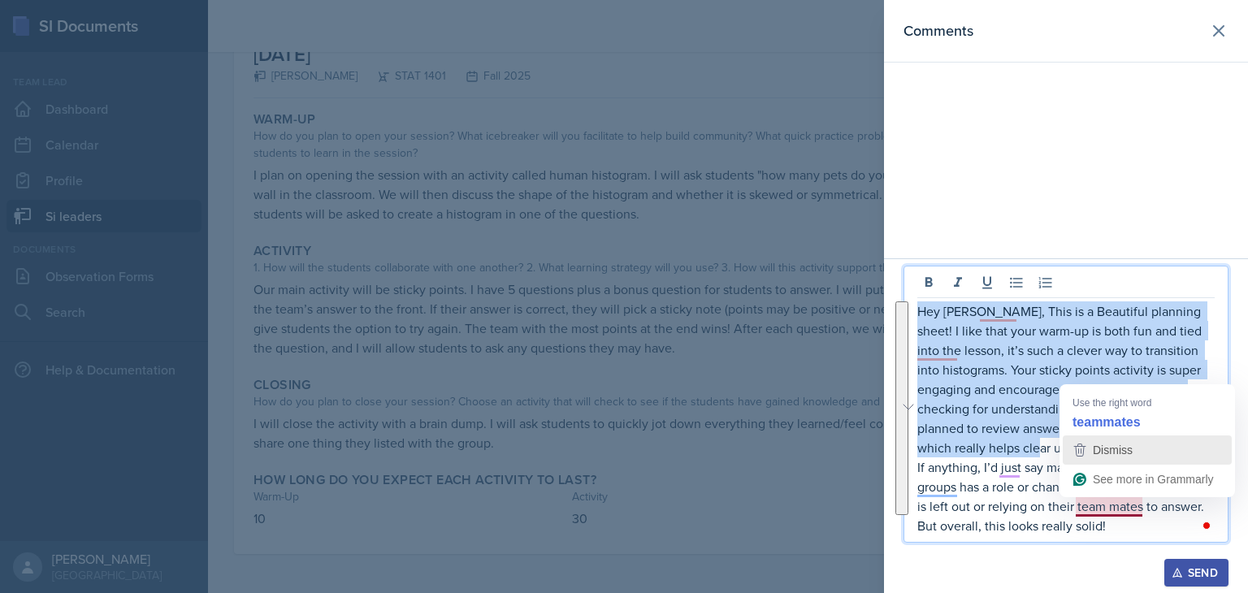
drag, startPoint x: 918, startPoint y: 310, endPoint x: 1087, endPoint y: 450, distance: 218.7
click at [1087, 450] on html "SI Documents Team lead Dashboard Calendar Profile Si leaders Documents Observat…" at bounding box center [624, 296] width 1248 height 593
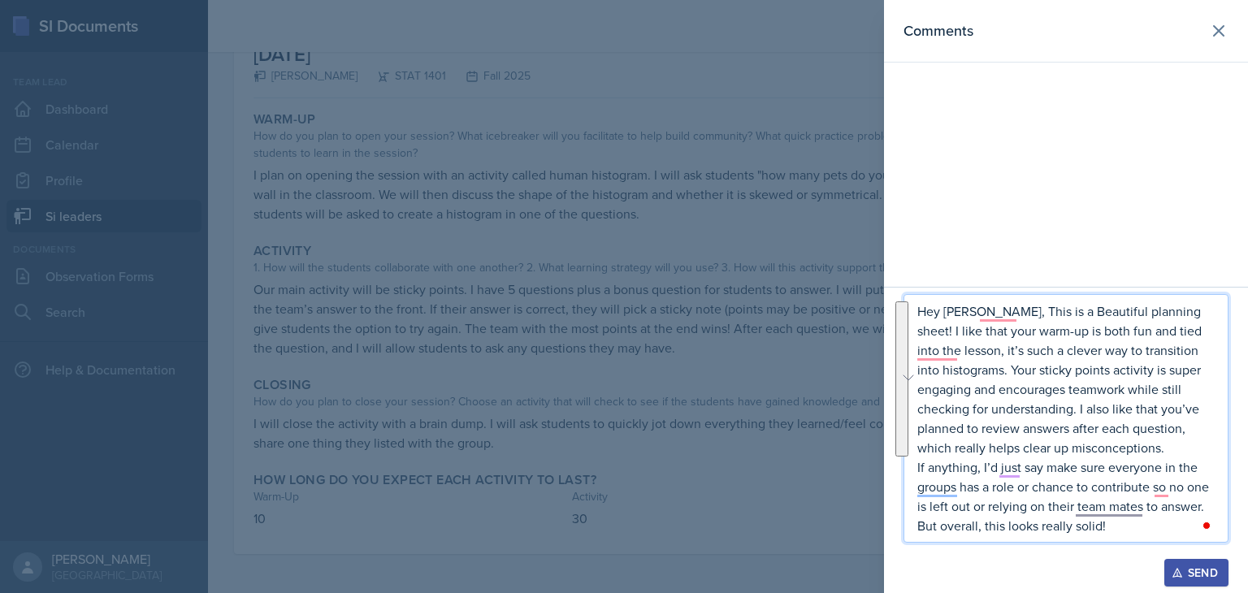
click at [1048, 492] on p "If anything, I’d just say make sure everyone in the groups has a role or chance…" at bounding box center [1066, 497] width 297 height 78
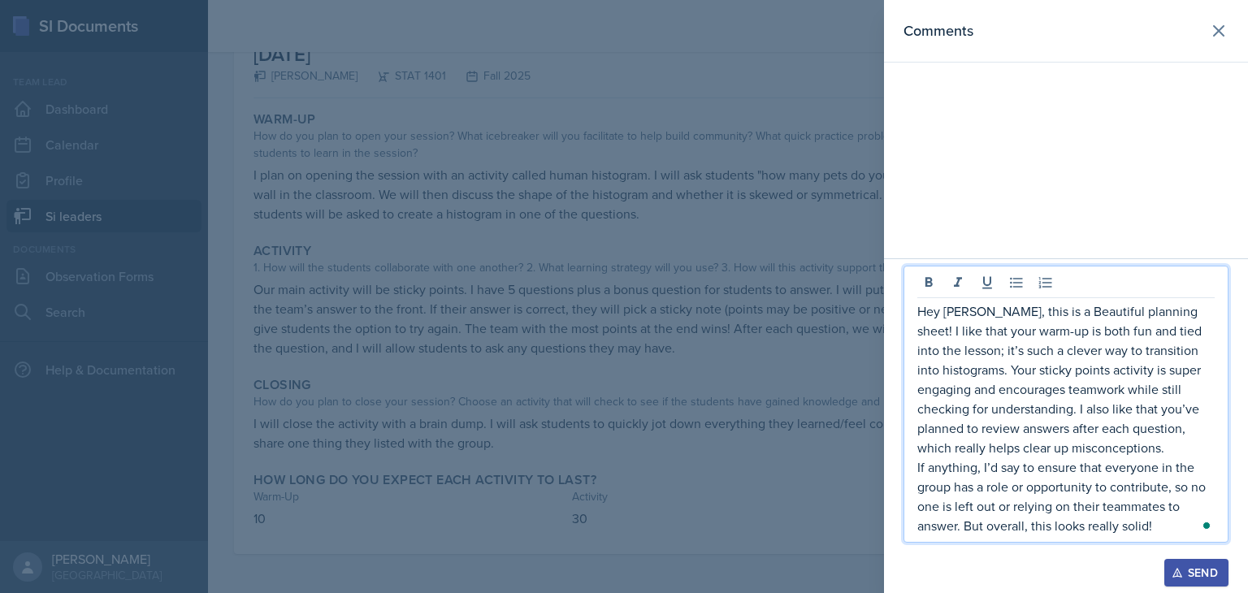
click at [953, 355] on p "Hey [PERSON_NAME], this is a Beautiful planning sheet! I like that your warm-up…" at bounding box center [1066, 380] width 297 height 156
click at [1152, 529] on p "If anything, I’d say to ensure that everyone in the group has a role or opportu…" at bounding box center [1066, 497] width 297 height 78
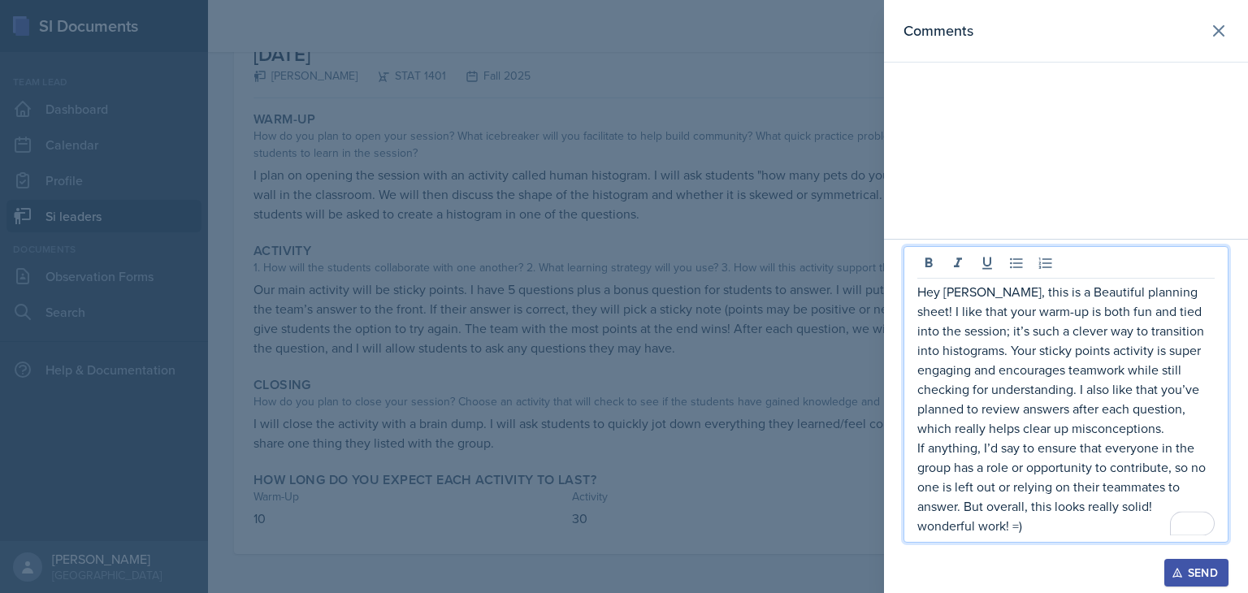
click at [1043, 530] on p "wonderful work! =)" at bounding box center [1066, 526] width 297 height 20
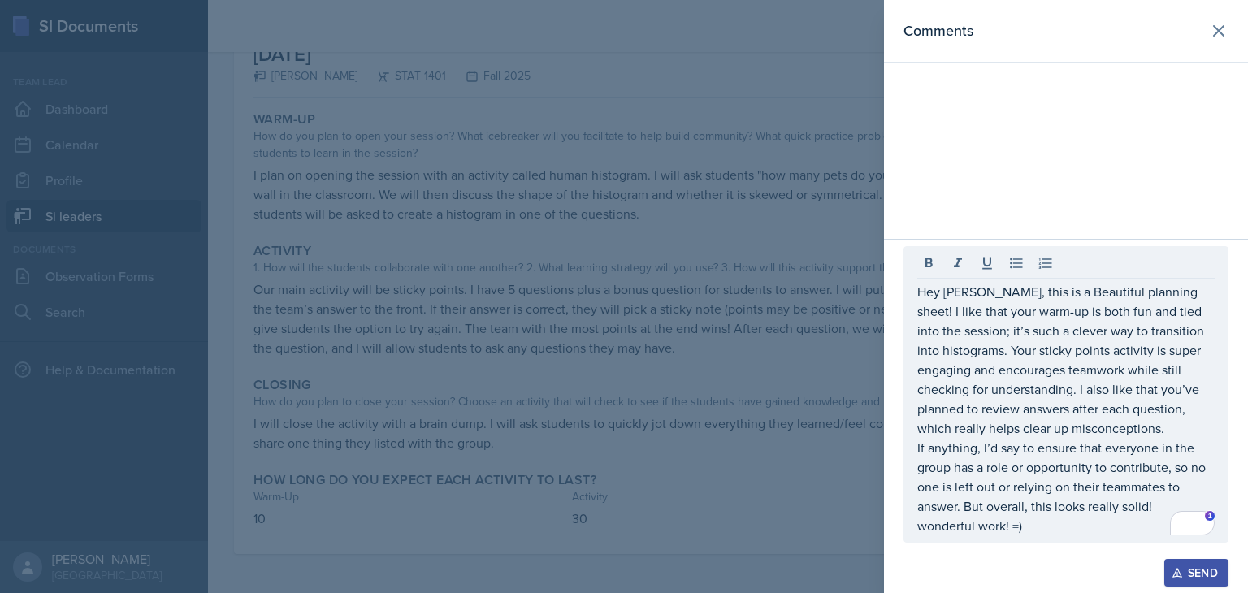
click at [1187, 568] on div "Send" at bounding box center [1196, 573] width 43 height 13
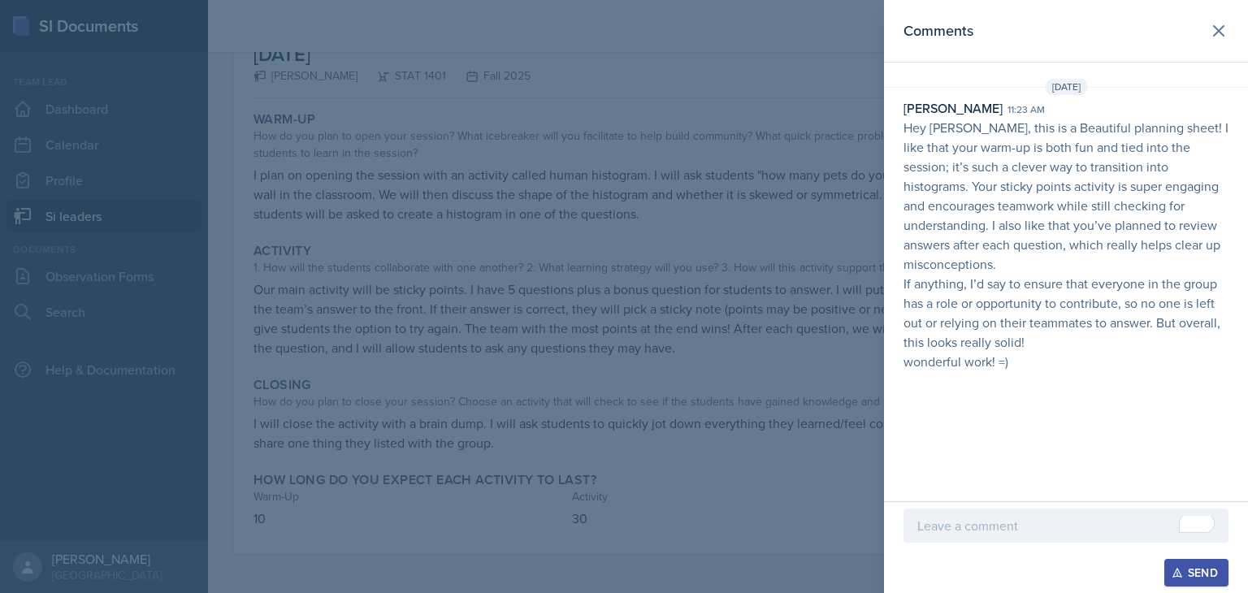
click at [675, 417] on div at bounding box center [624, 296] width 1248 height 593
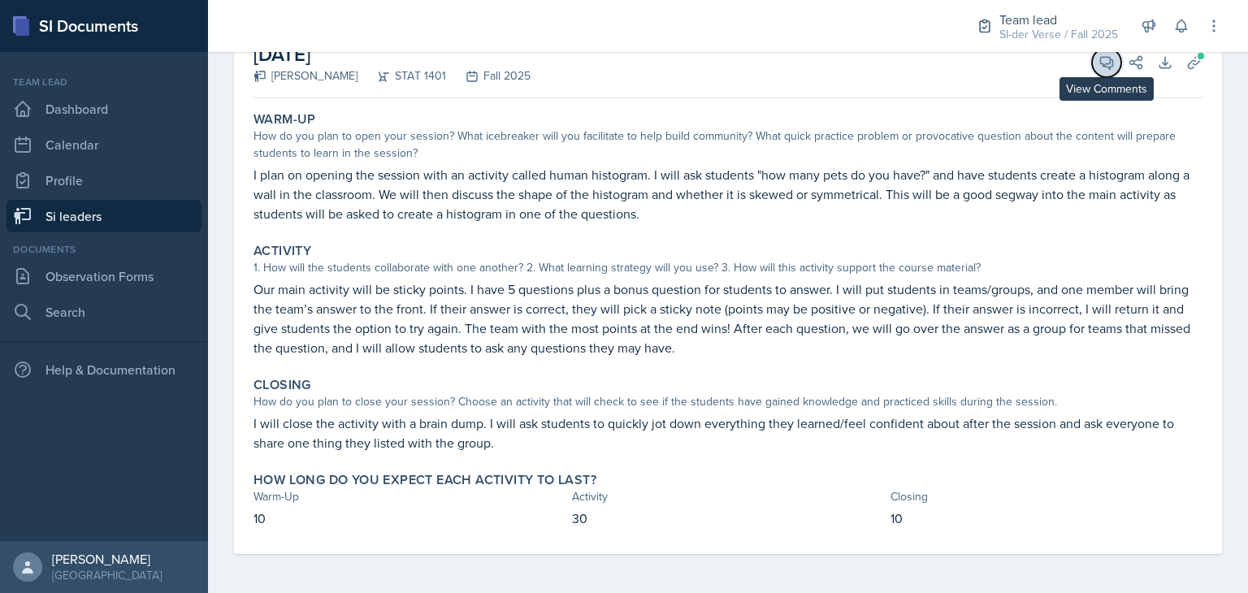
click at [1092, 61] on button "View Comments" at bounding box center [1106, 62] width 29 height 29
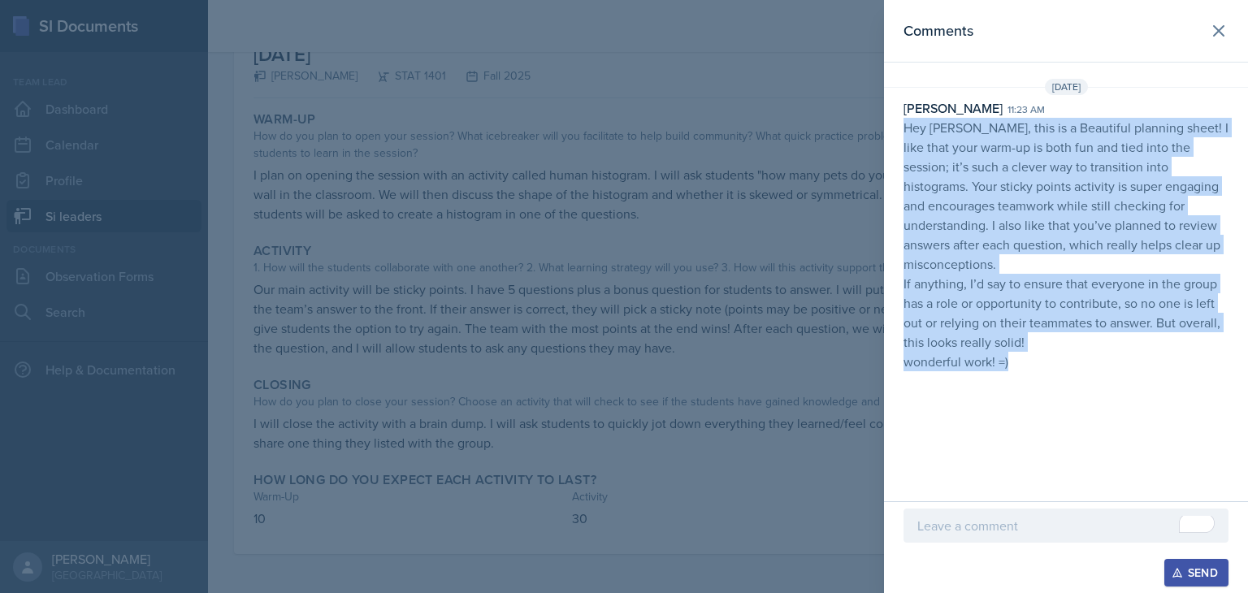
drag, startPoint x: 906, startPoint y: 131, endPoint x: 1046, endPoint y: 346, distance: 256.8
click at [1046, 346] on p "Hey [PERSON_NAME], this is a Beautiful planning sheet! I like that your warm-up…" at bounding box center [1066, 245] width 325 height 254
copy p "Hey [PERSON_NAME], this is a Beautiful planning sheet! I like that your warm-up…"
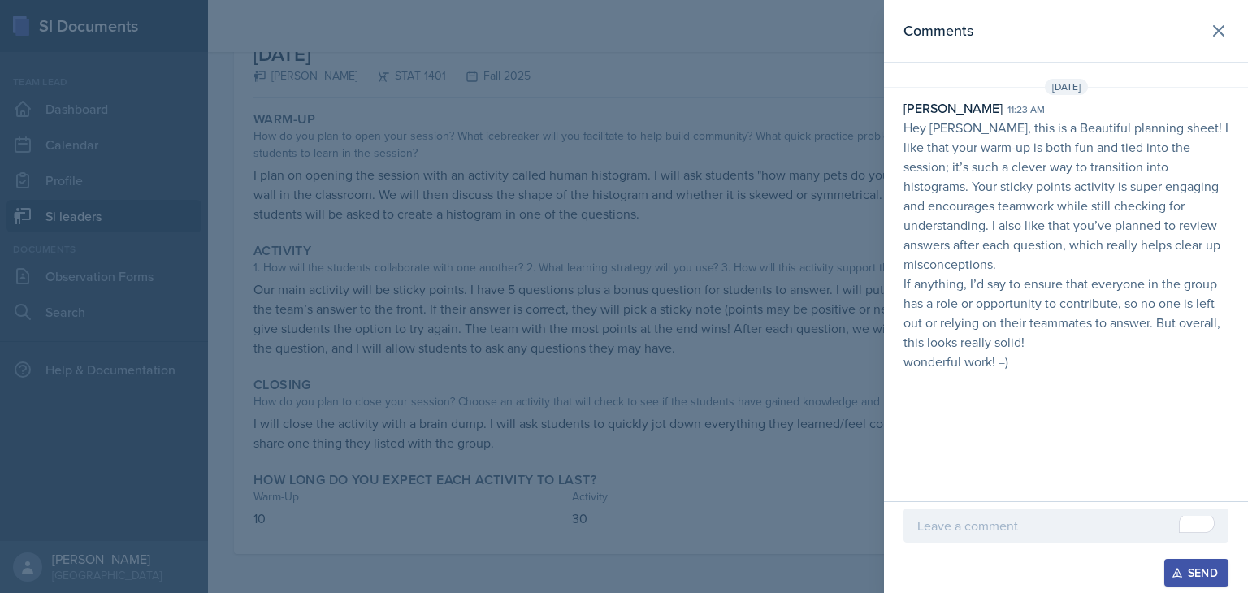
click at [476, 228] on div at bounding box center [624, 296] width 1248 height 593
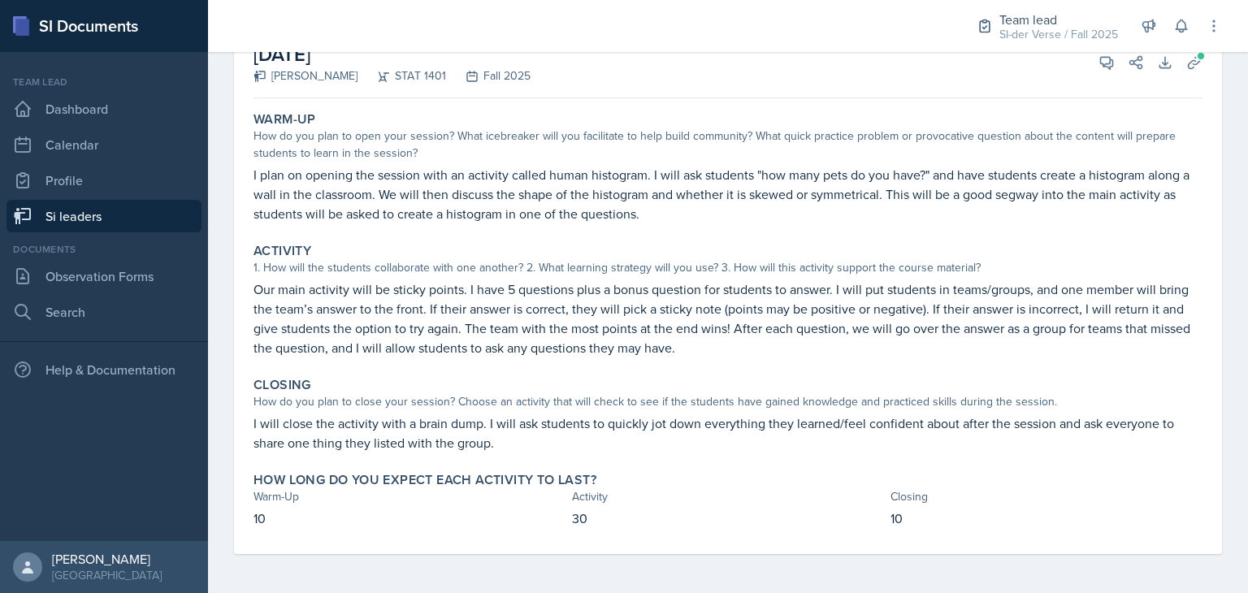
click at [89, 217] on link "Si leaders" at bounding box center [104, 216] width 195 height 33
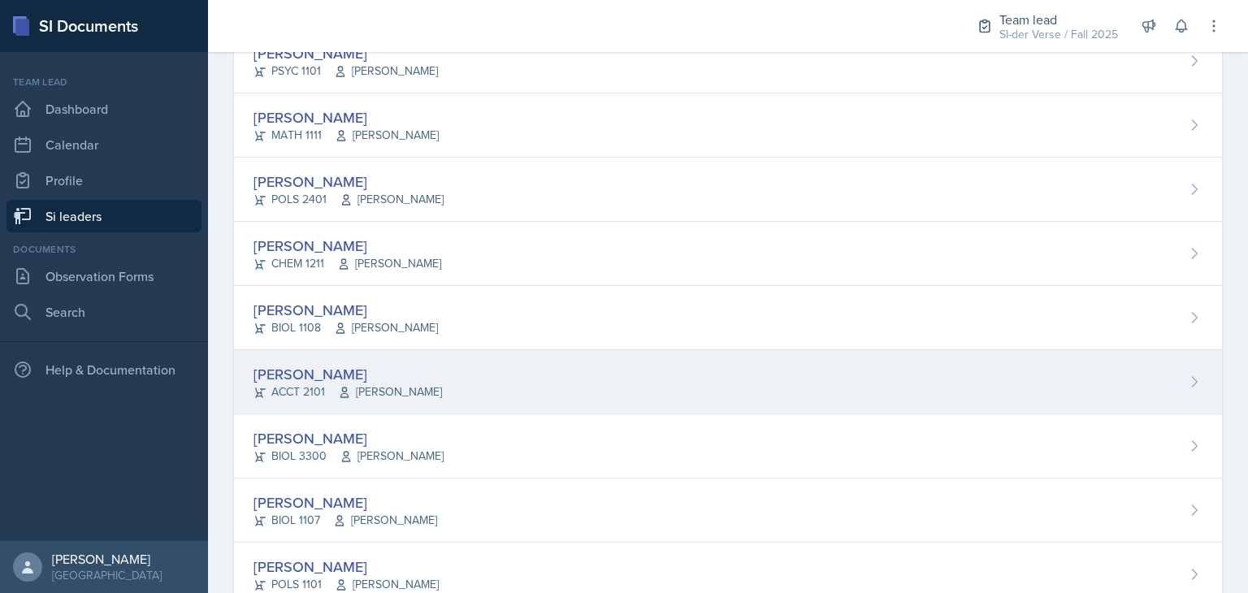
scroll to position [258, 0]
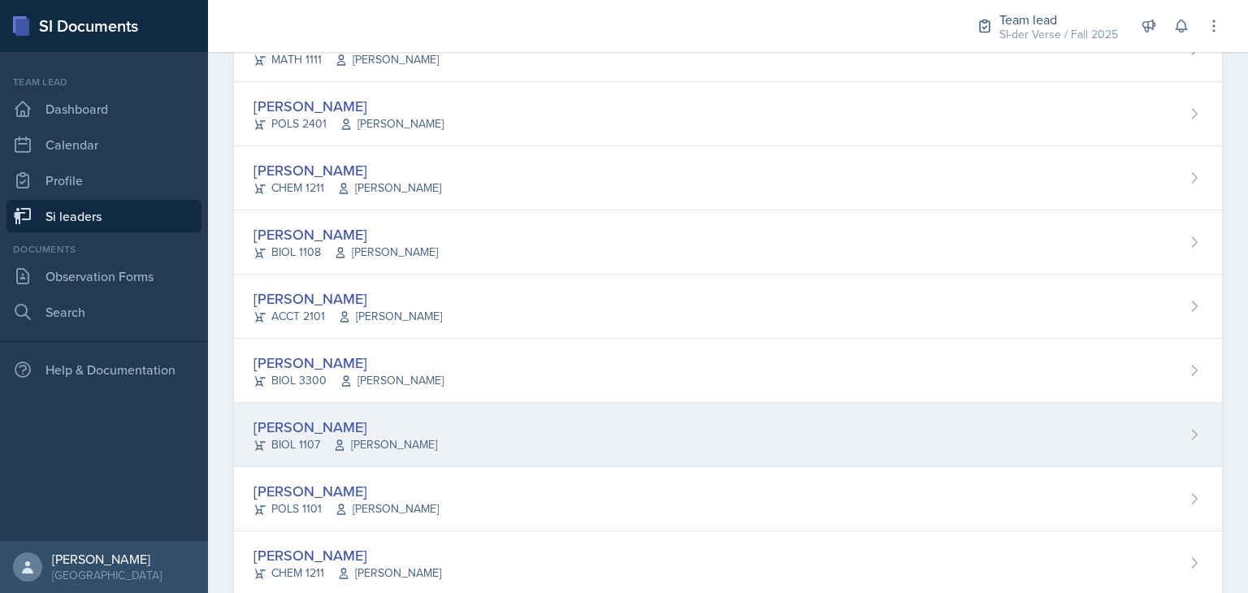
click at [371, 432] on div "[PERSON_NAME]" at bounding box center [346, 427] width 184 height 22
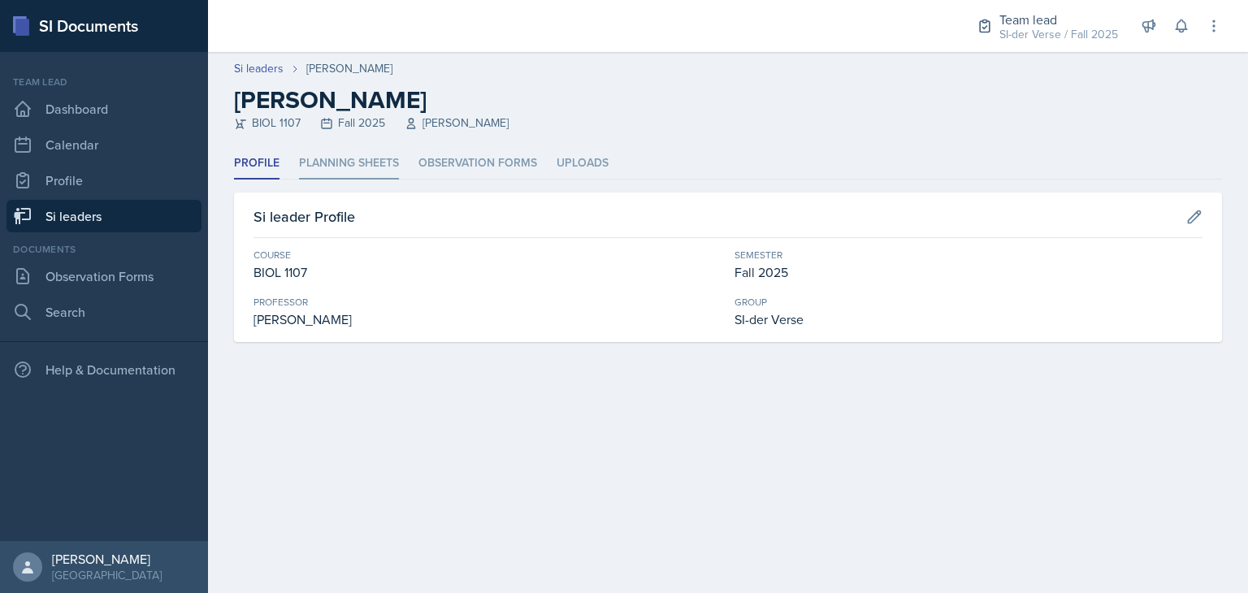
click at [371, 166] on li "Planning Sheets" at bounding box center [349, 164] width 100 height 32
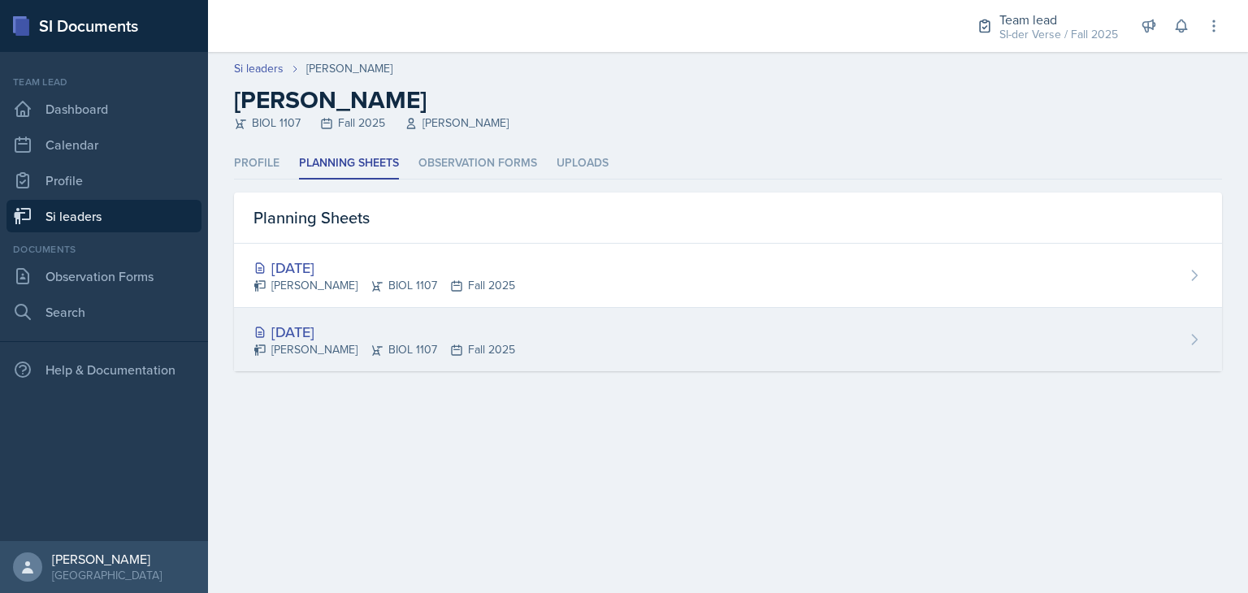
click at [469, 330] on div "[DATE]" at bounding box center [385, 332] width 262 height 22
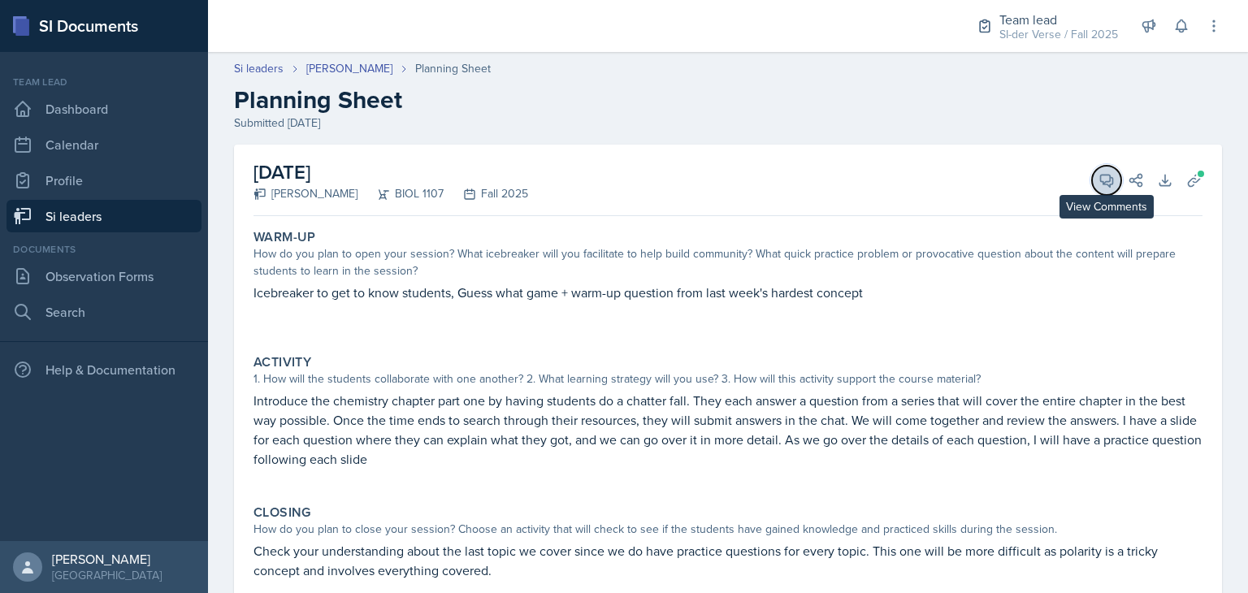
click at [1092, 186] on button "View Comments" at bounding box center [1106, 180] width 29 height 29
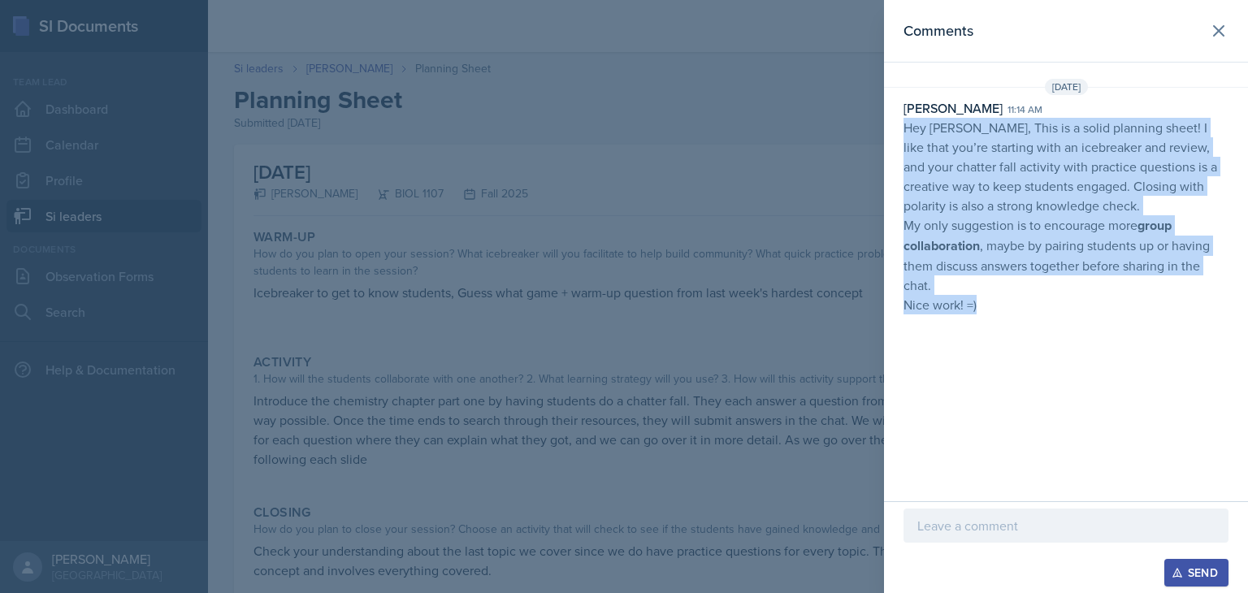
drag, startPoint x: 906, startPoint y: 130, endPoint x: 1050, endPoint y: 300, distance: 222.6
click at [1050, 300] on p "Hey [PERSON_NAME], This is a solid planning sheet! I like that you’re starting …" at bounding box center [1066, 216] width 325 height 197
copy p "Hey [PERSON_NAME], This is a solid planning sheet! I like that you’re starting …"
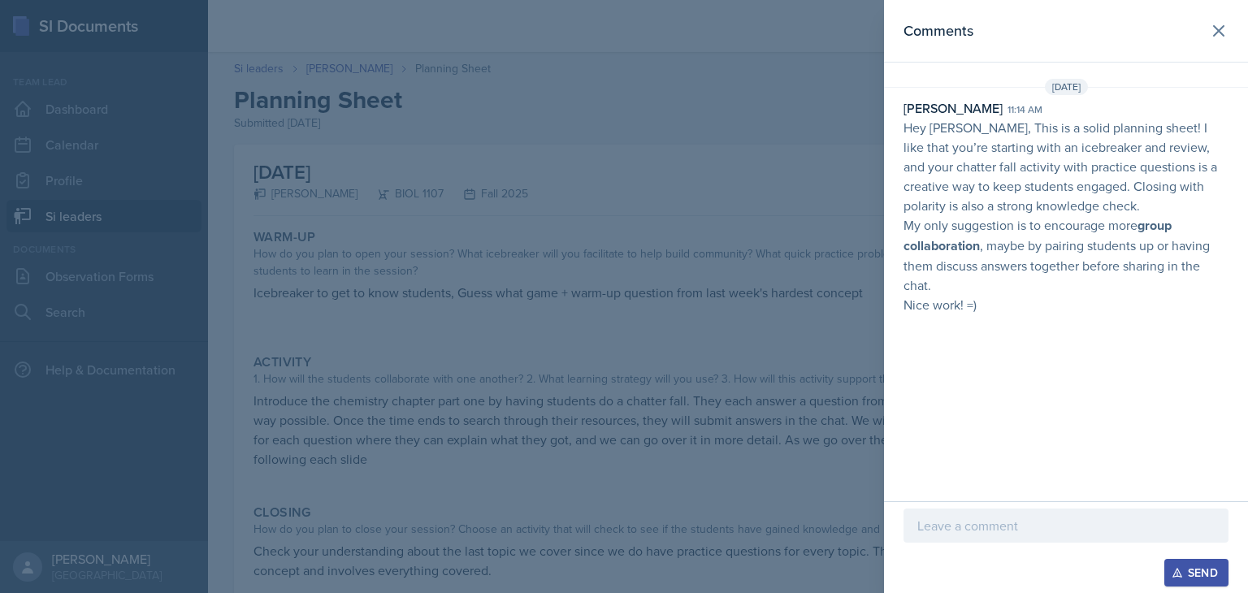
click at [784, 258] on div at bounding box center [624, 296] width 1248 height 593
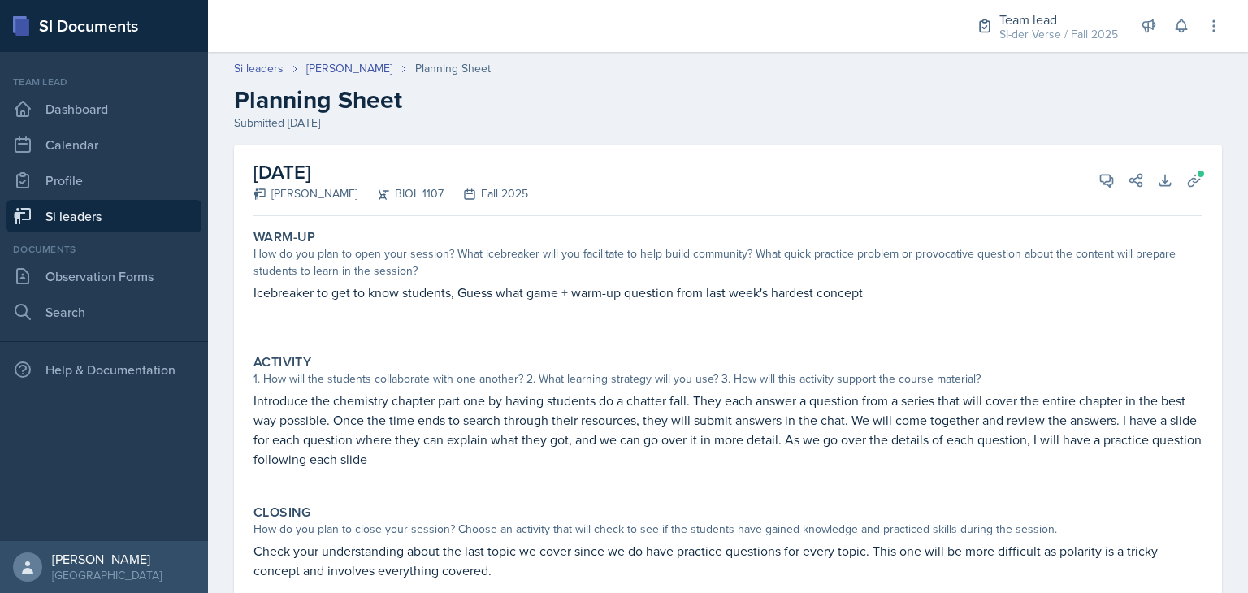
click at [118, 212] on link "Si leaders" at bounding box center [104, 216] width 195 height 33
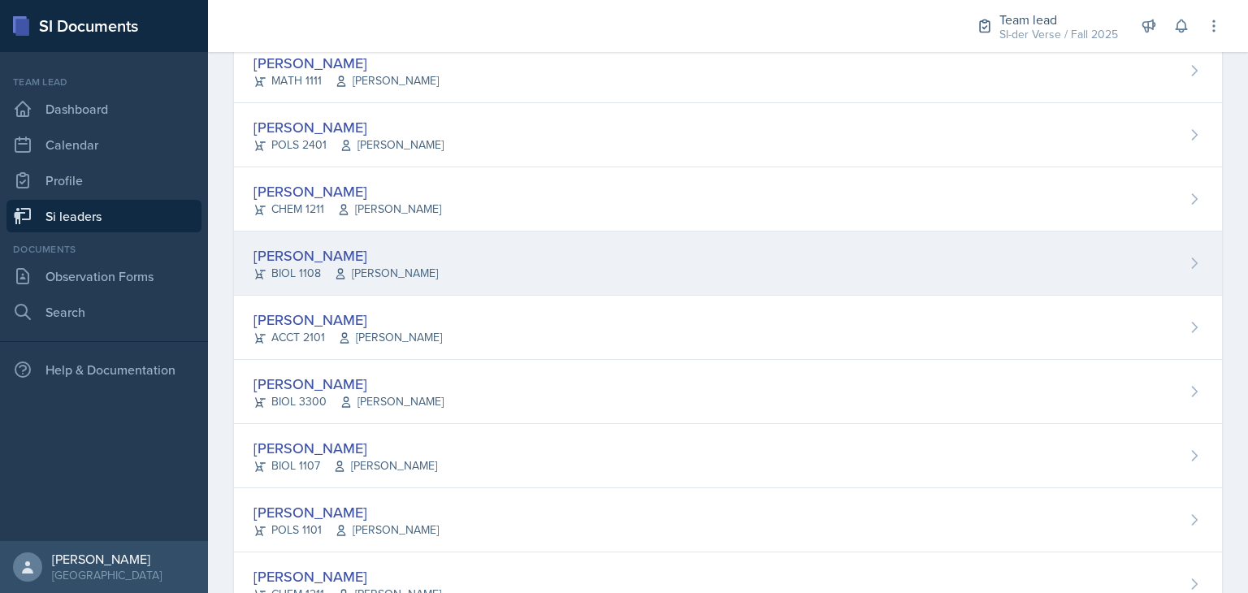
scroll to position [242, 0]
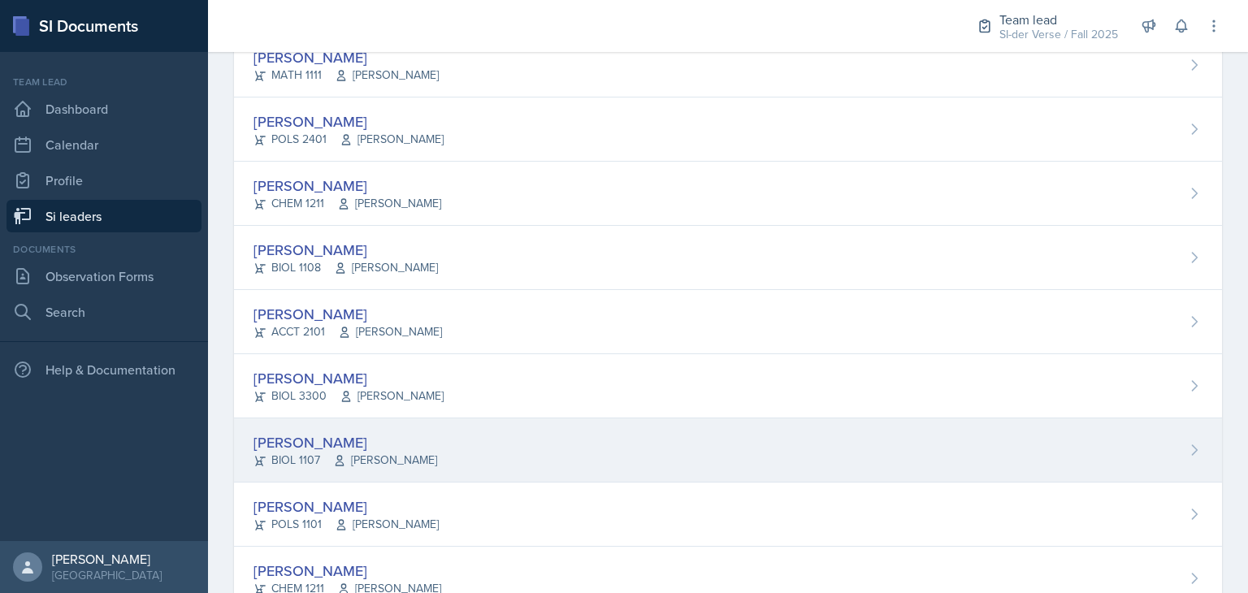
click at [376, 458] on span "[PERSON_NAME]" at bounding box center [385, 460] width 104 height 17
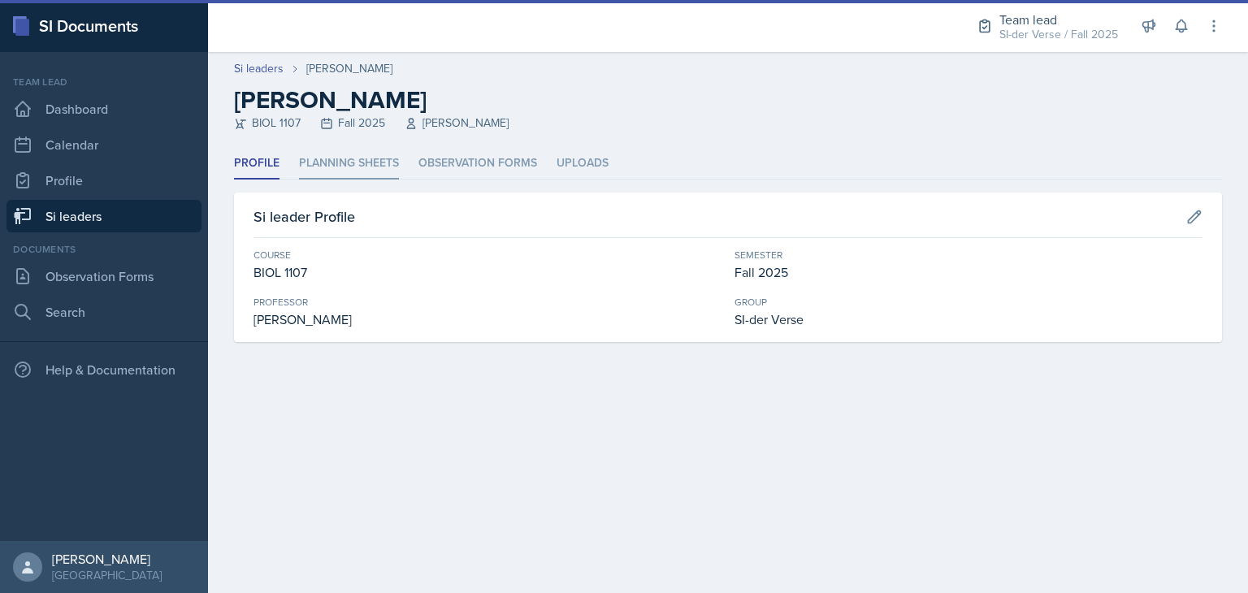
click at [385, 167] on li "Planning Sheets" at bounding box center [349, 164] width 100 height 32
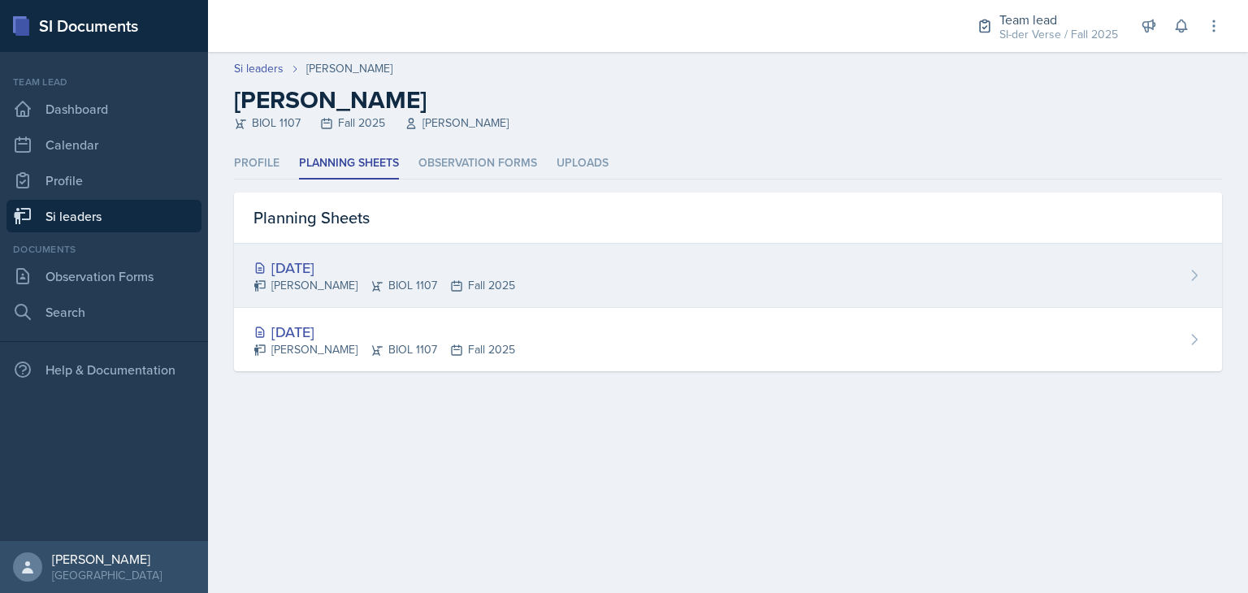
click at [346, 263] on div "[DATE]" at bounding box center [385, 268] width 262 height 22
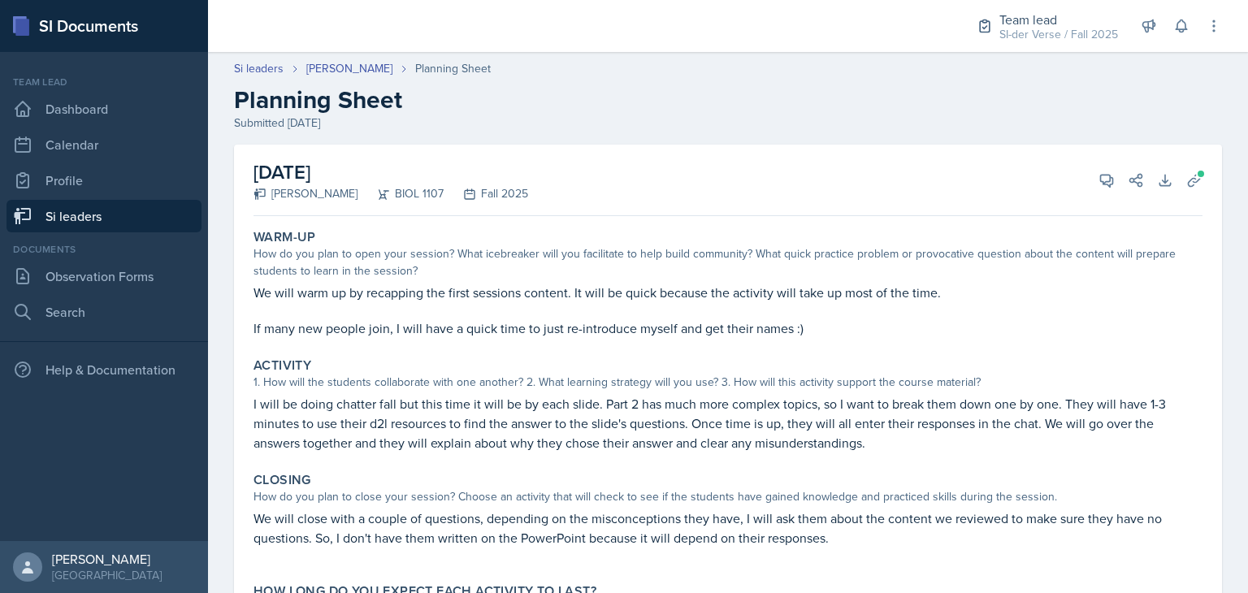
scroll to position [23, 0]
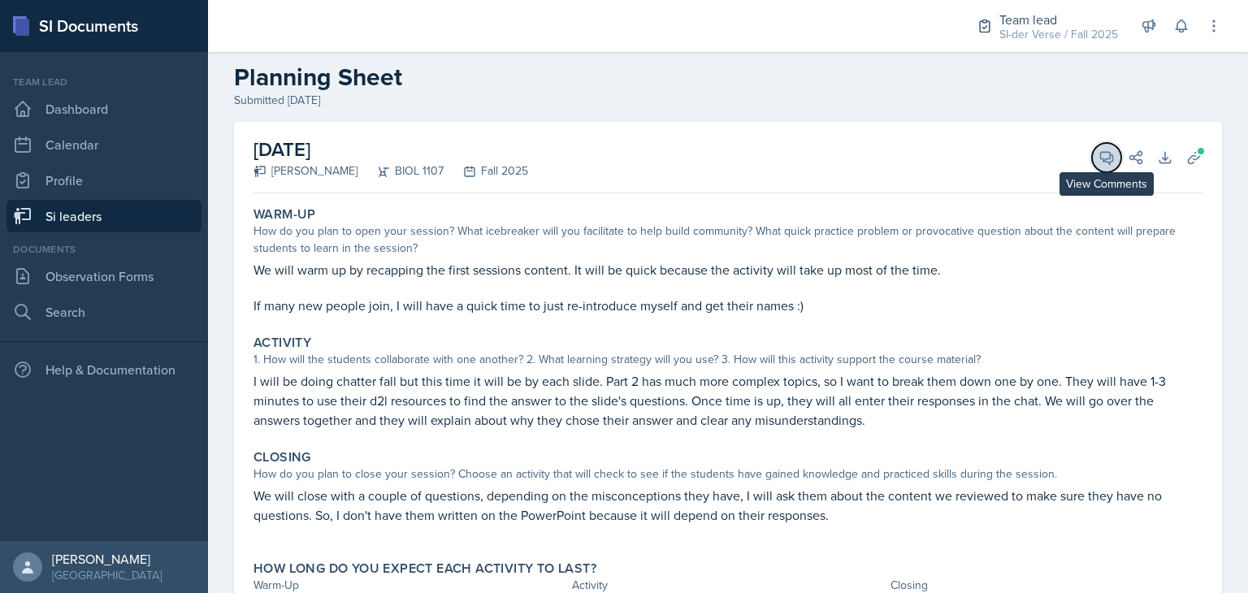
click at [1100, 166] on button "View Comments" at bounding box center [1106, 157] width 29 height 29
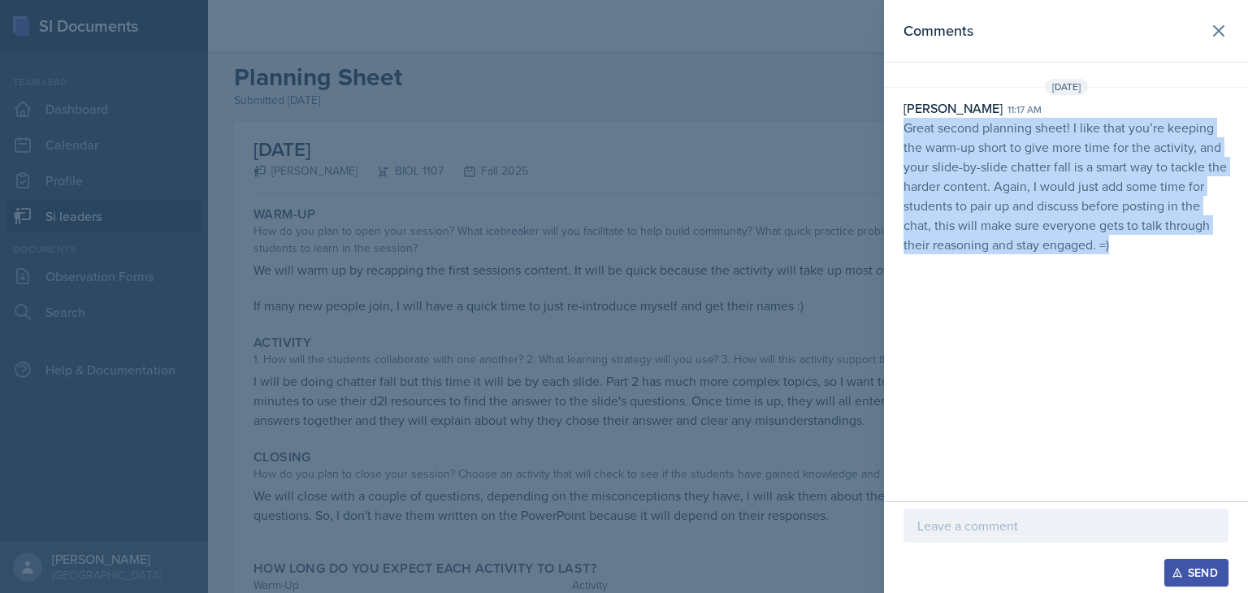
drag, startPoint x: 903, startPoint y: 132, endPoint x: 1129, endPoint y: 251, distance: 255.2
click at [1129, 251] on div "[PERSON_NAME] 11:17 am Great second planning sheet! I like that you’re keeping …" at bounding box center [1066, 176] width 364 height 156
copy p "Great second planning sheet! I like that you’re keeping the warm-up short to gi…"
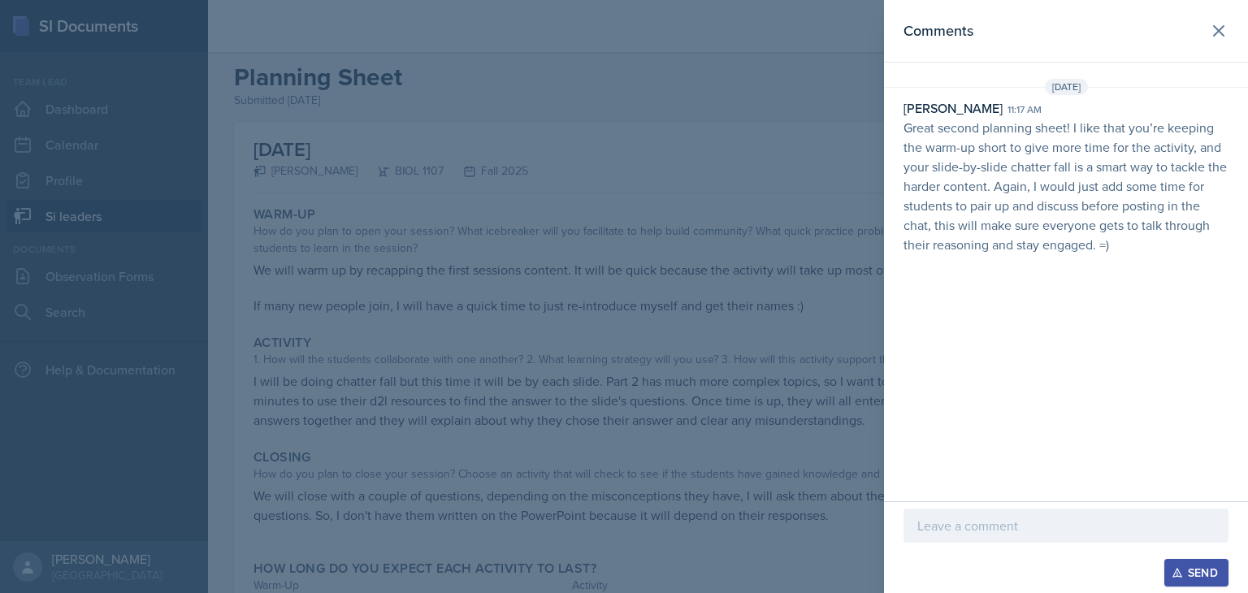
click at [606, 141] on div at bounding box center [624, 296] width 1248 height 593
